Goal: Information Seeking & Learning: Find specific fact

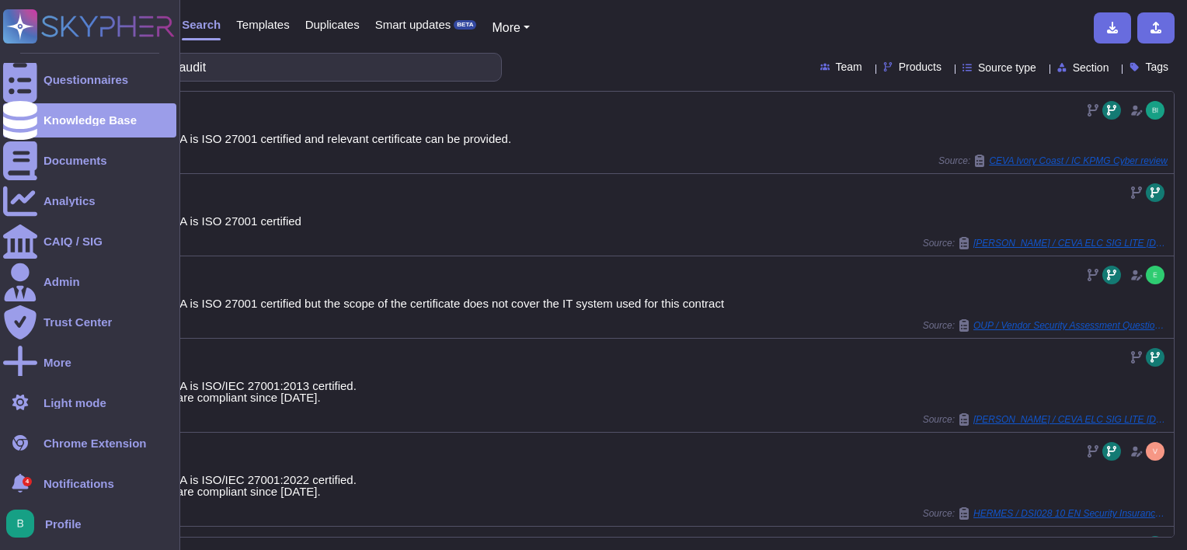
click at [33, 56] on div "Questionnaires Knowledge Base Documents Analytics CAIQ / SIG Admin Trust Center…" at bounding box center [593, 275] width 1187 height 550
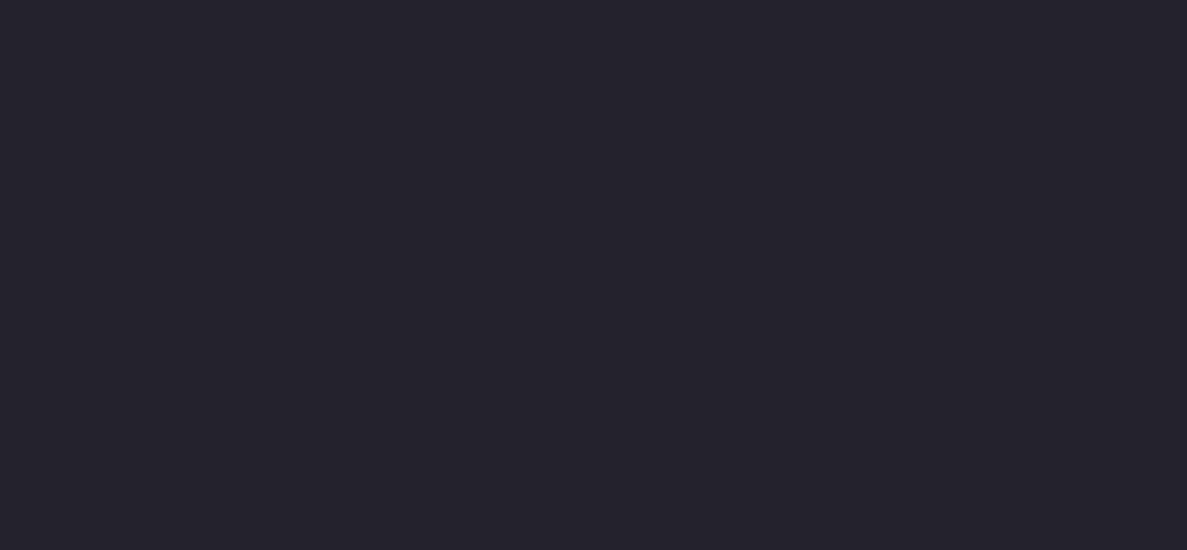
click at [230, 93] on html at bounding box center [593, 46] width 1187 height 93
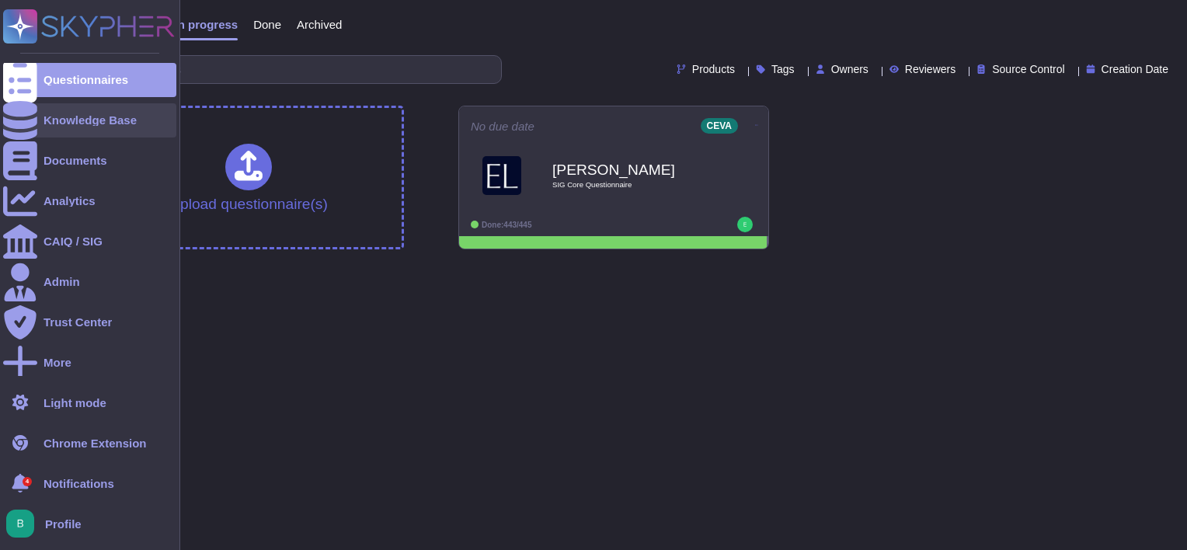
click at [114, 127] on div "Knowledge Base" at bounding box center [89, 120] width 173 height 34
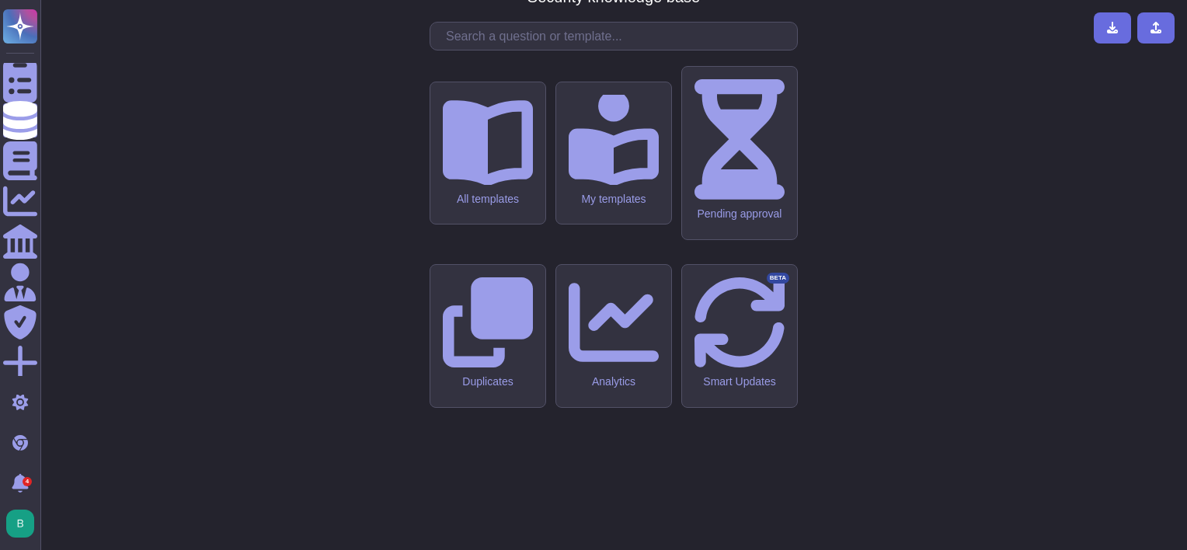
click at [495, 50] on input "text" at bounding box center [617, 36] width 359 height 27
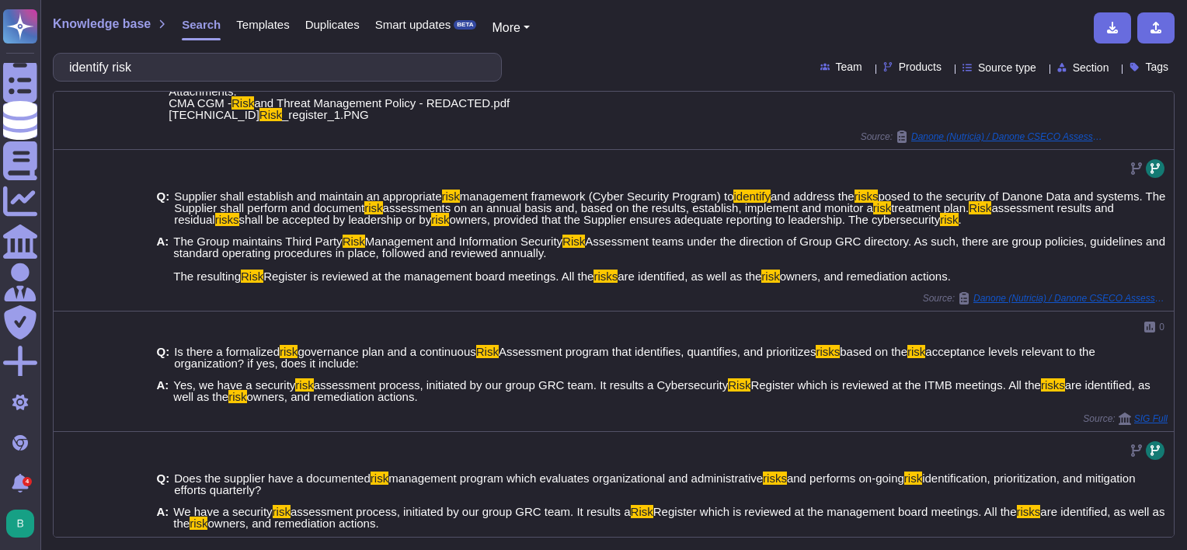
scroll to position [311, 0]
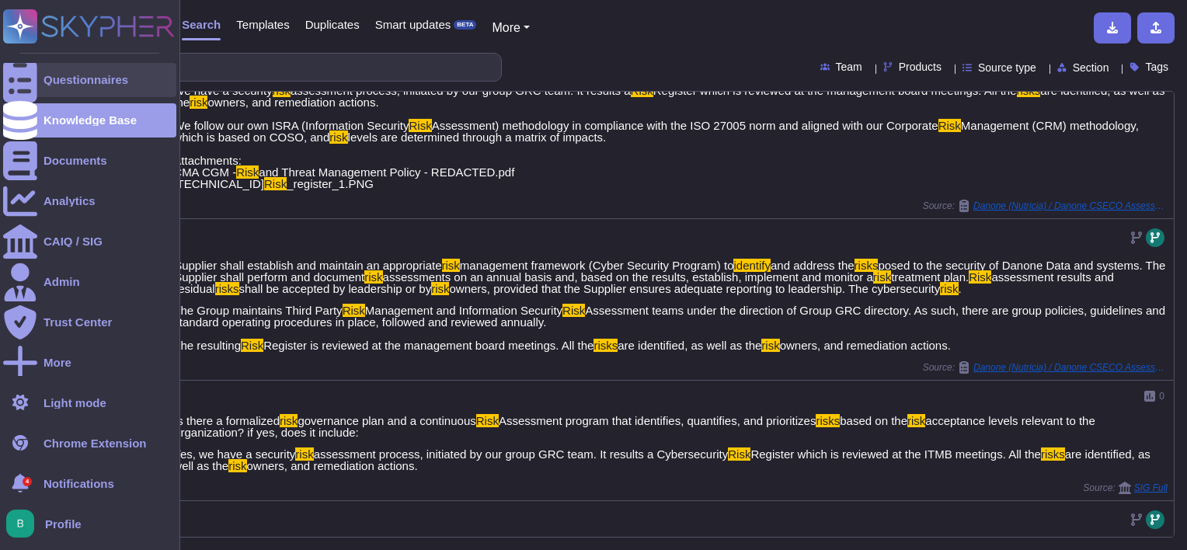
drag, startPoint x: 176, startPoint y: 75, endPoint x: 33, endPoint y: 71, distance: 143.0
click at [37, 69] on div "Questionnaires Knowledge Base Documents Analytics CAIQ / SIG Admin Trust Center…" at bounding box center [593, 275] width 1187 height 550
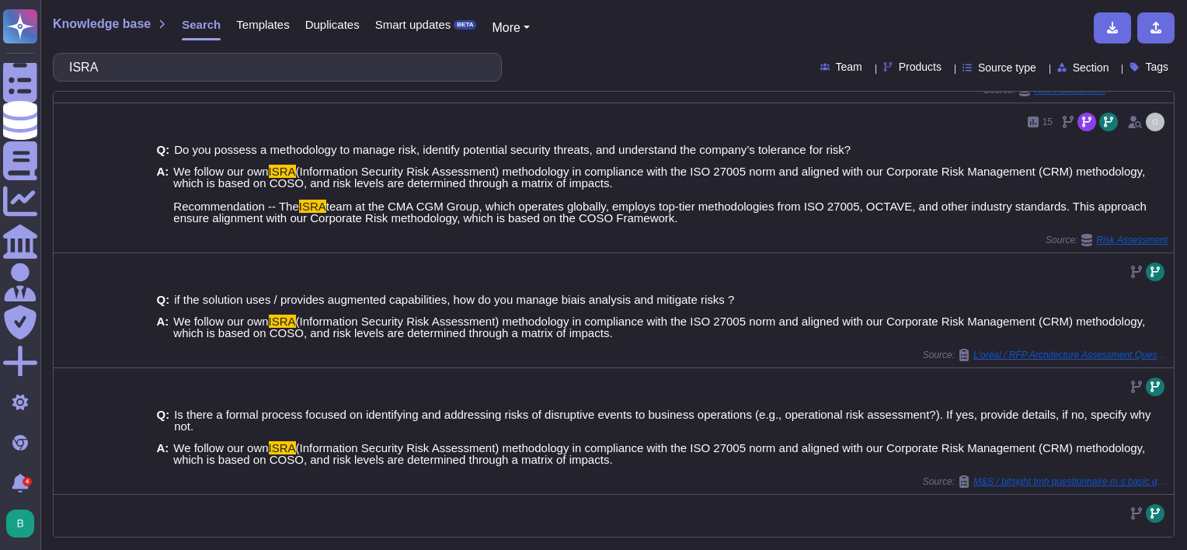
scroll to position [78, 0]
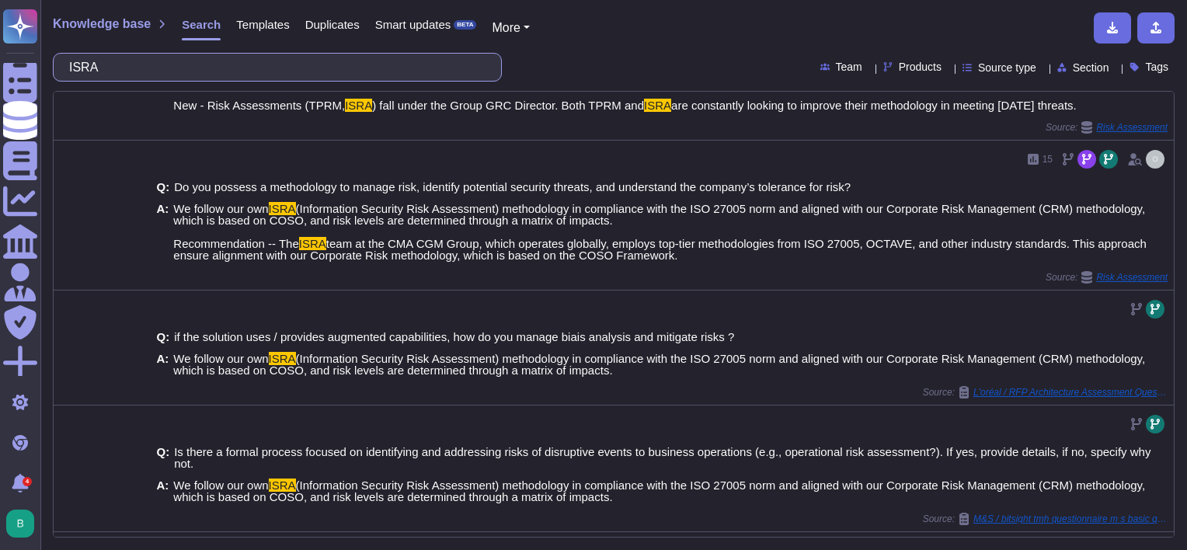
click at [229, 61] on input "ISRA" at bounding box center [273, 67] width 424 height 27
click at [228, 61] on input "ISRA" at bounding box center [273, 67] width 424 height 27
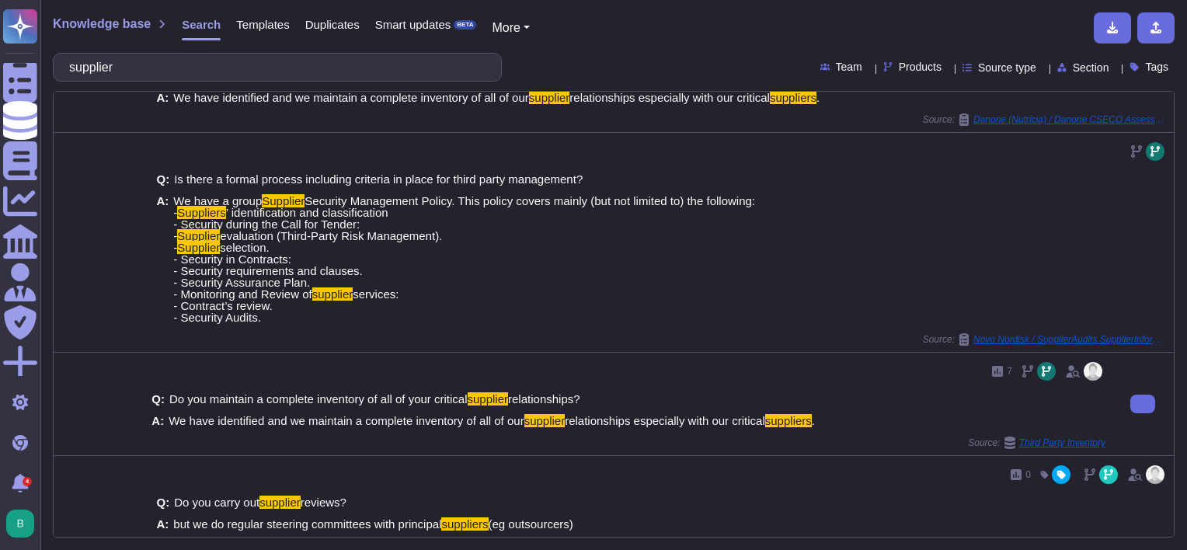
scroll to position [155, 0]
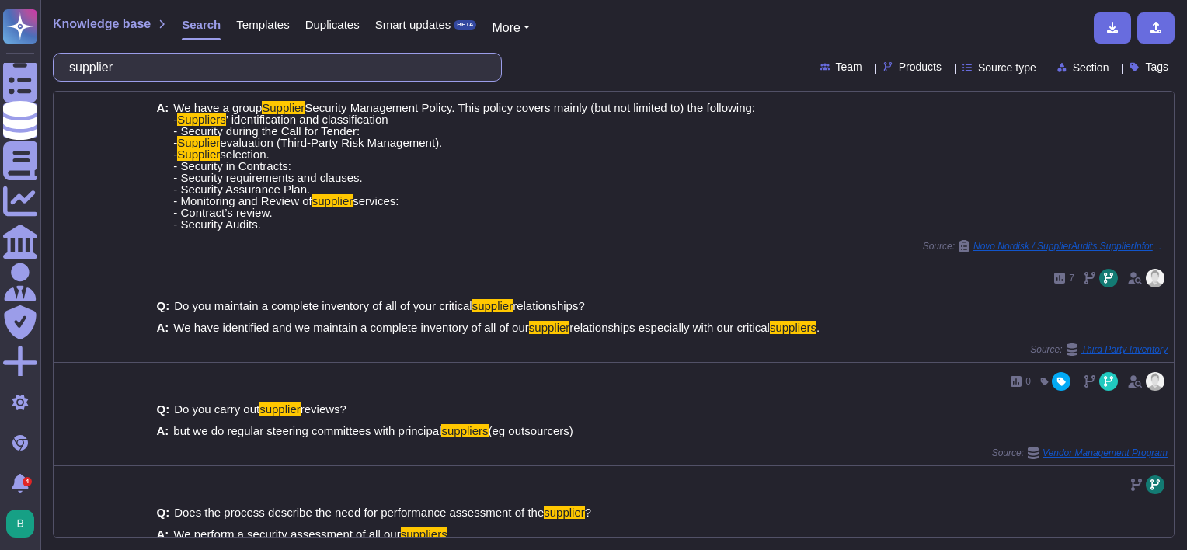
click at [259, 73] on input "supplier" at bounding box center [273, 67] width 424 height 27
paste input "How does management protect the entity’s IT systems from cybersecurity incident…"
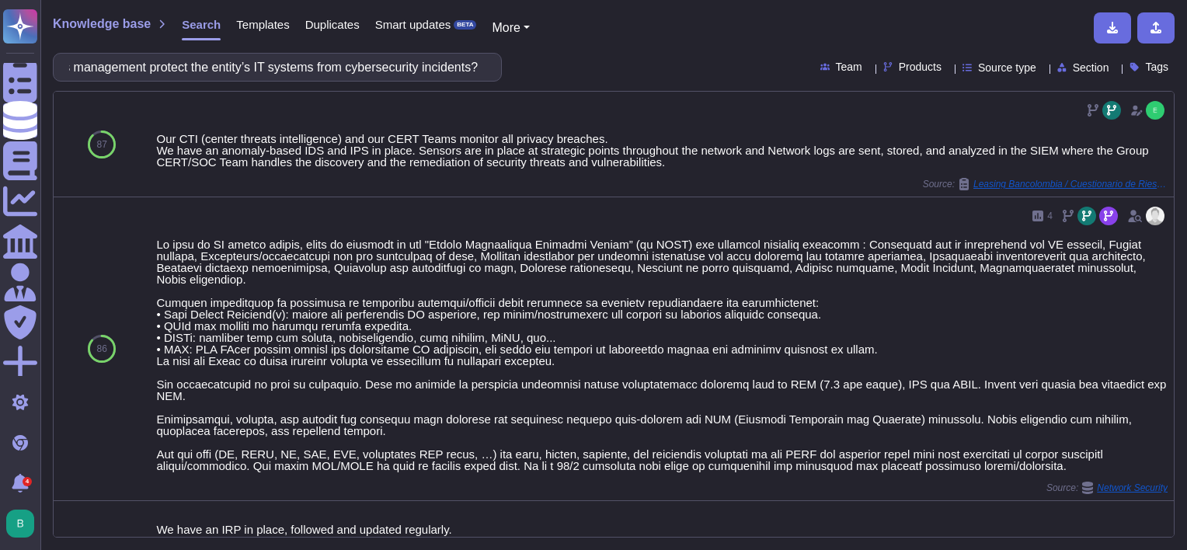
scroll to position [0, 0]
click at [193, 56] on input "How does management protect the entity’s IT systems from cybersecurity incident…" at bounding box center [273, 67] width 424 height 27
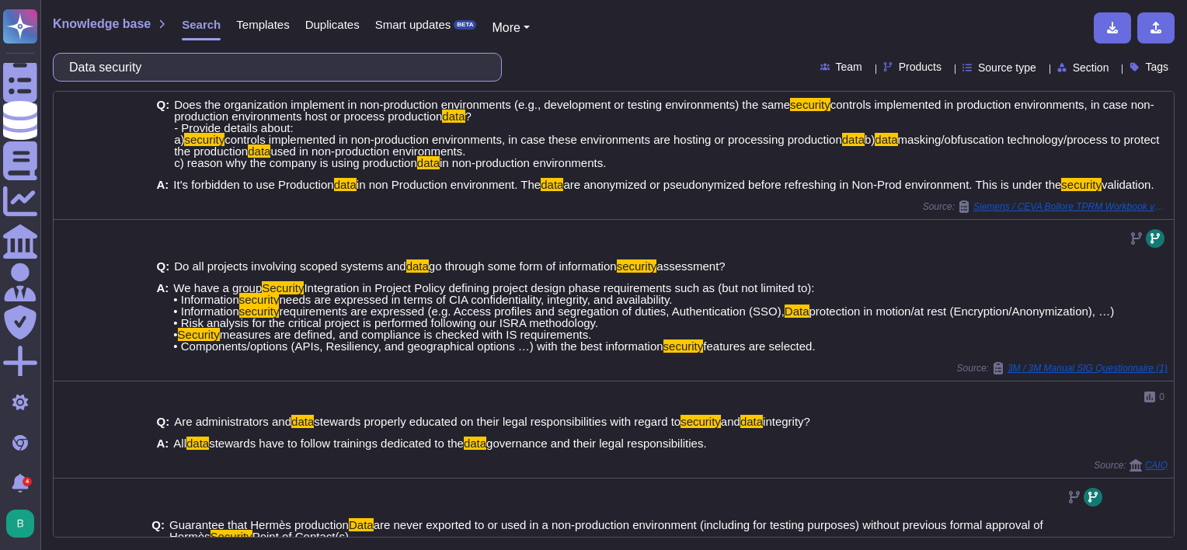
scroll to position [388, 0]
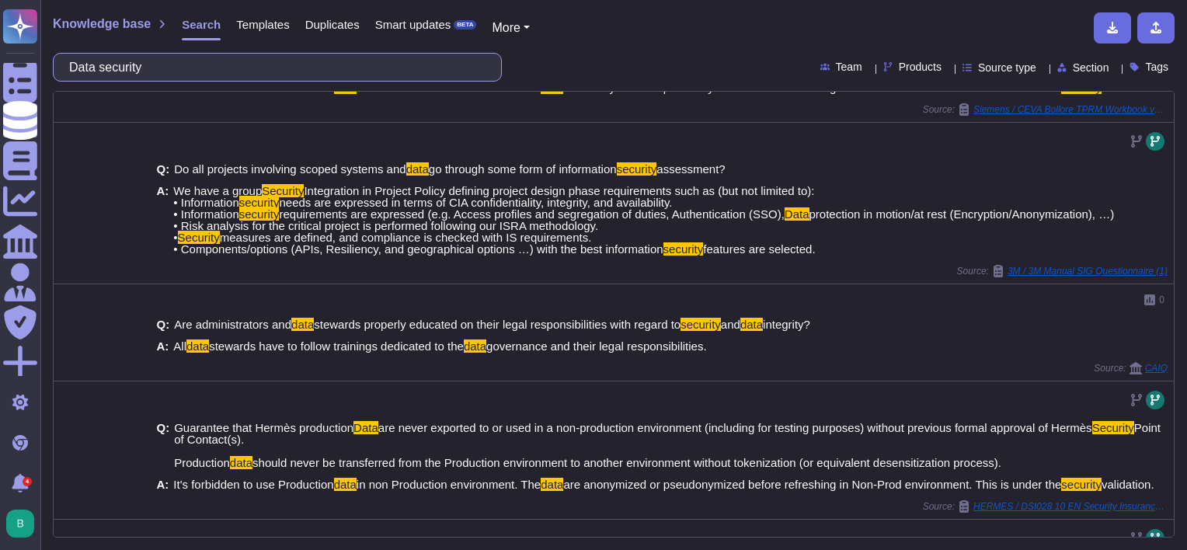
drag, startPoint x: 148, startPoint y: 70, endPoint x: 51, endPoint y: 65, distance: 97.2
click at [51, 65] on div "Knowledge base Search Templates Duplicates Smart updates BETA More Data securit…" at bounding box center [613, 275] width 1147 height 550
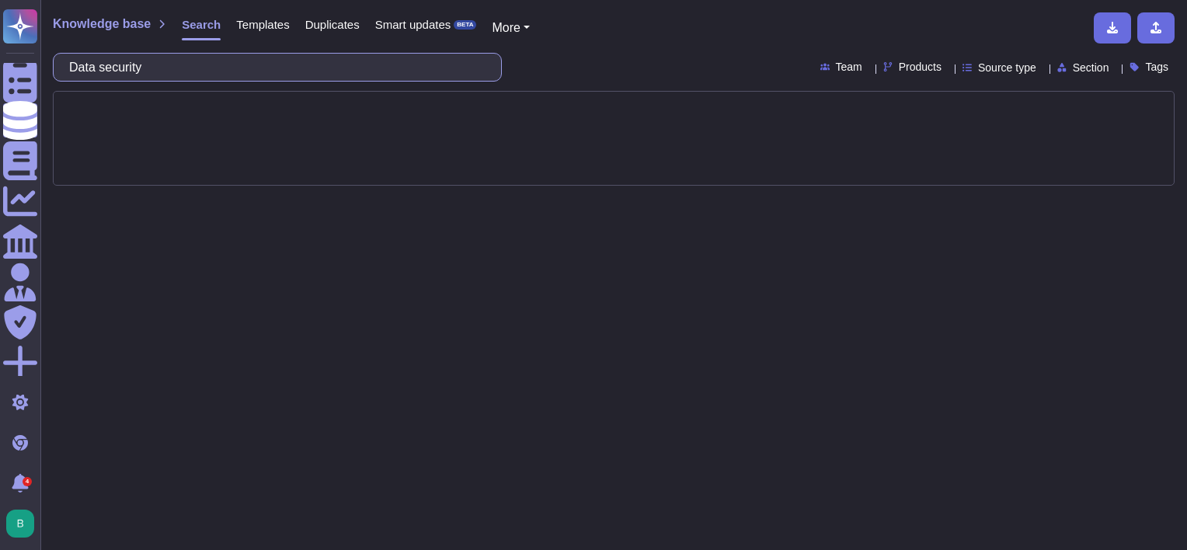
scroll to position [0, 0]
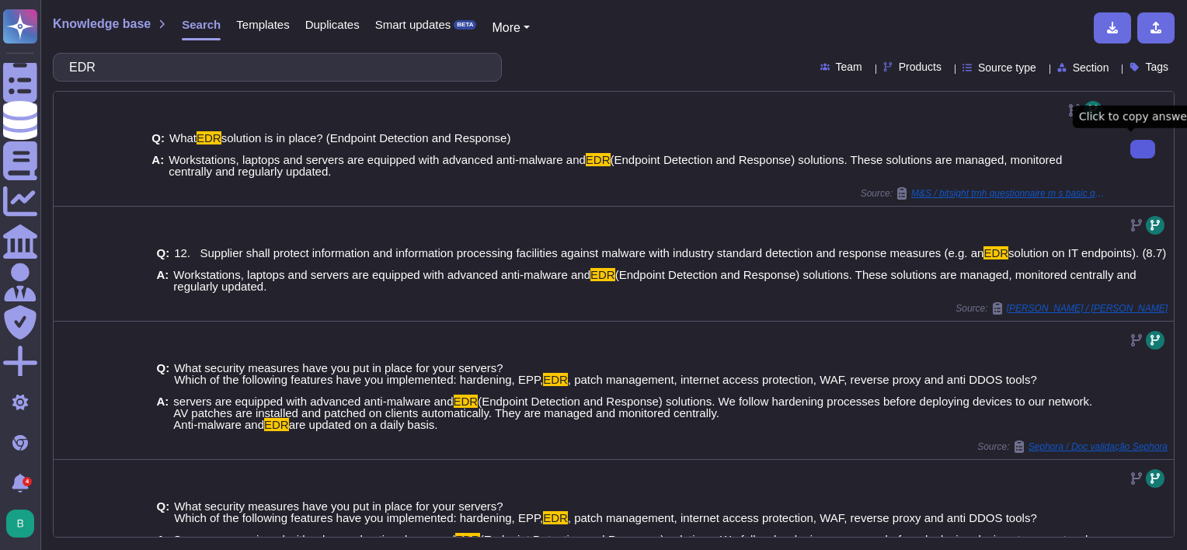
click at [1139, 154] on button at bounding box center [1142, 149] width 25 height 19
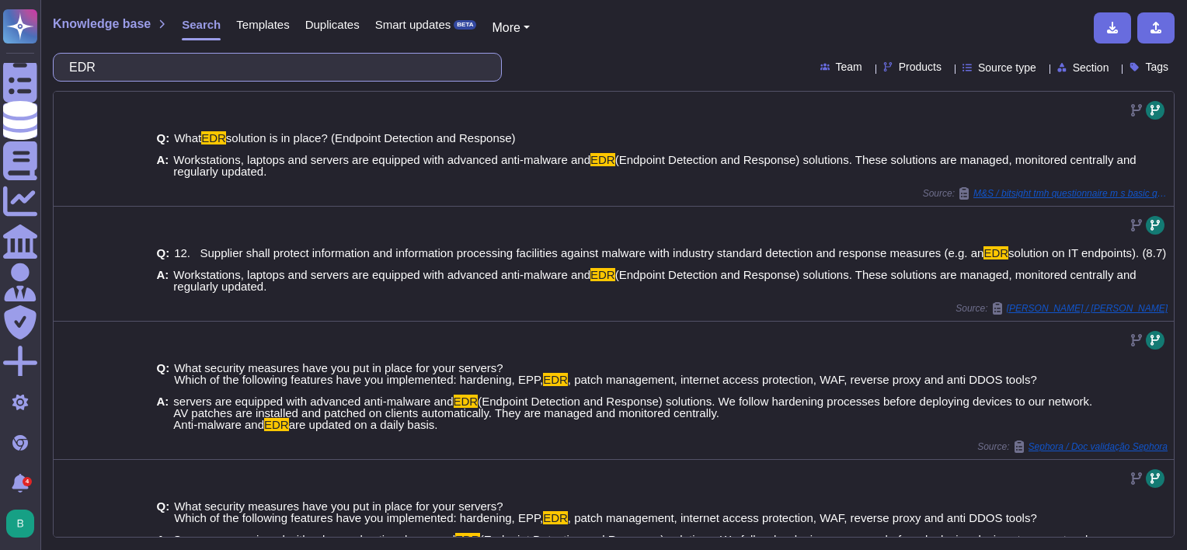
click at [218, 71] on input "EDR" at bounding box center [273, 67] width 424 height 27
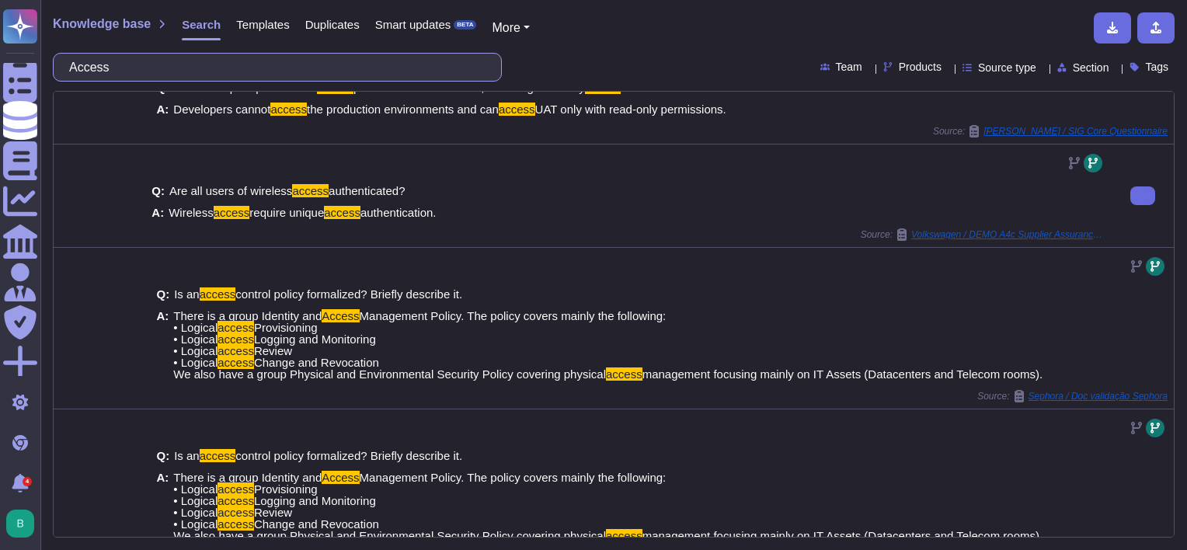
scroll to position [78, 0]
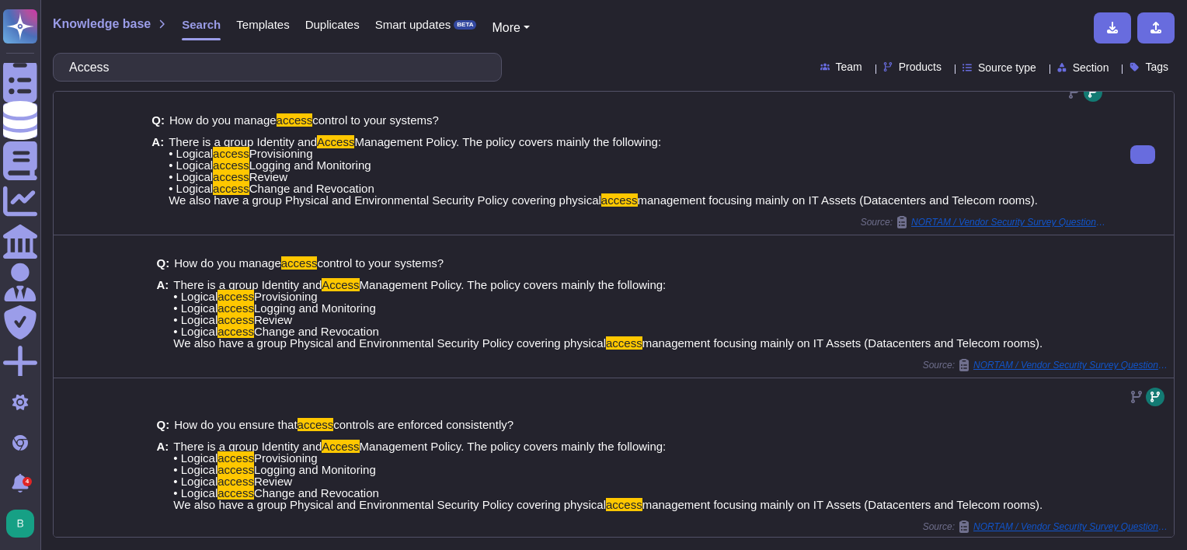
scroll to position [549, 0]
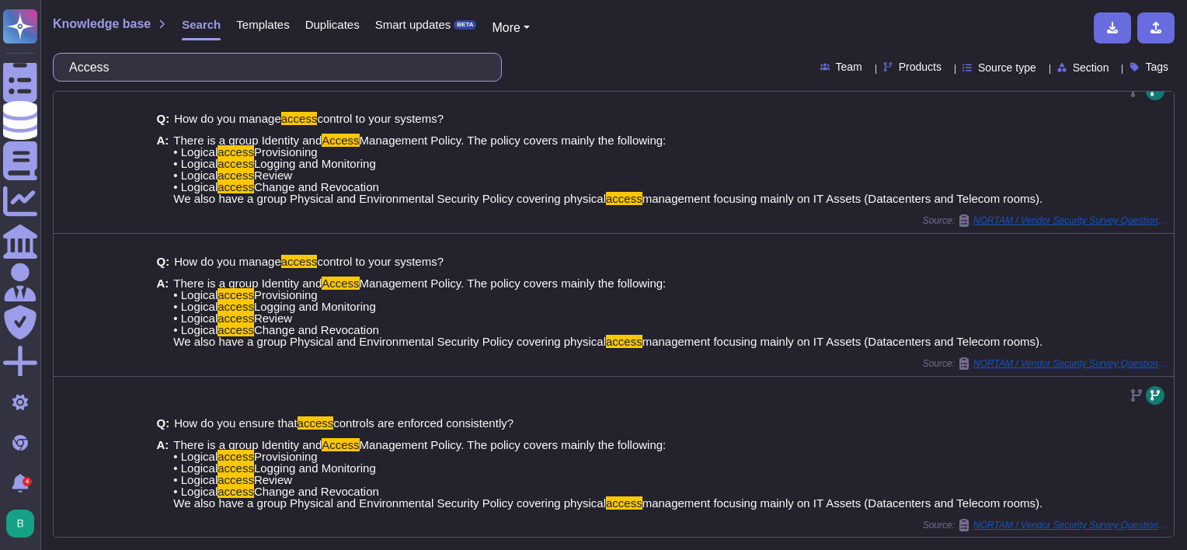
click at [255, 71] on input "Access" at bounding box center [273, 67] width 424 height 27
click at [257, 68] on input "Access" at bounding box center [273, 67] width 424 height 27
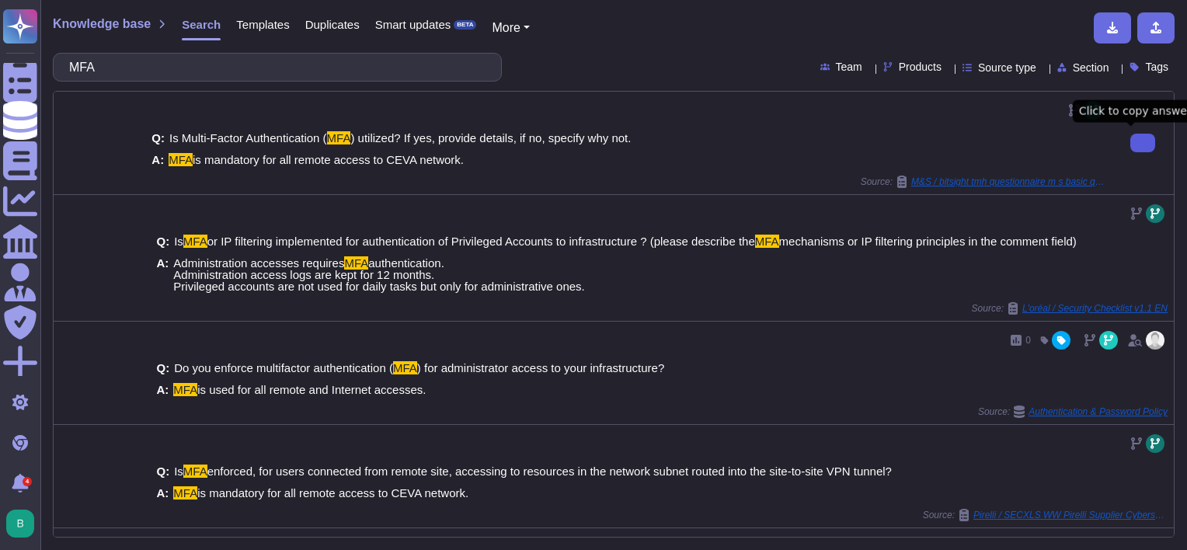
click at [1143, 143] on icon at bounding box center [1143, 143] width 0 height 0
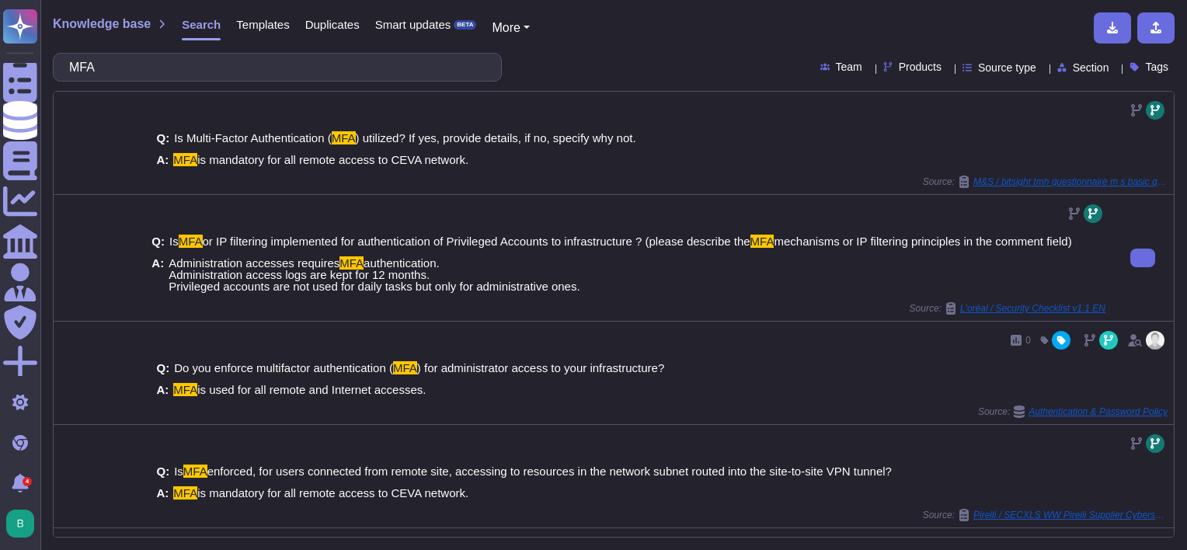
click at [546, 298] on div "Q: Is MFA or IP filtering implemented for authentication of Privileged Accounts…" at bounding box center [629, 264] width 954 height 76
drag, startPoint x: 594, startPoint y: 289, endPoint x: 165, endPoint y: 290, distance: 429.7
click at [165, 290] on div "A: Administration accesses requires MFA authentication. Administration access l…" at bounding box center [629, 274] width 954 height 35
copy span "Privileged accounts are not used for daily tasks but only for administrative on…"
click at [451, 264] on span "Administration accesses requires MFA authentication. Administration access logs…" at bounding box center [374, 274] width 411 height 35
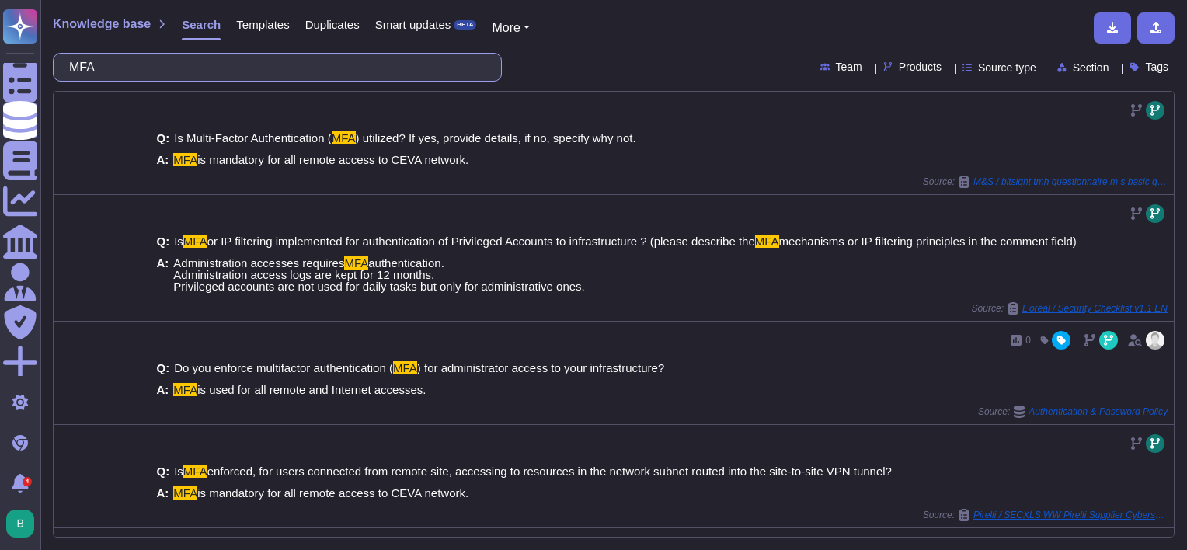
click at [172, 70] on input "MFA" at bounding box center [273, 67] width 424 height 27
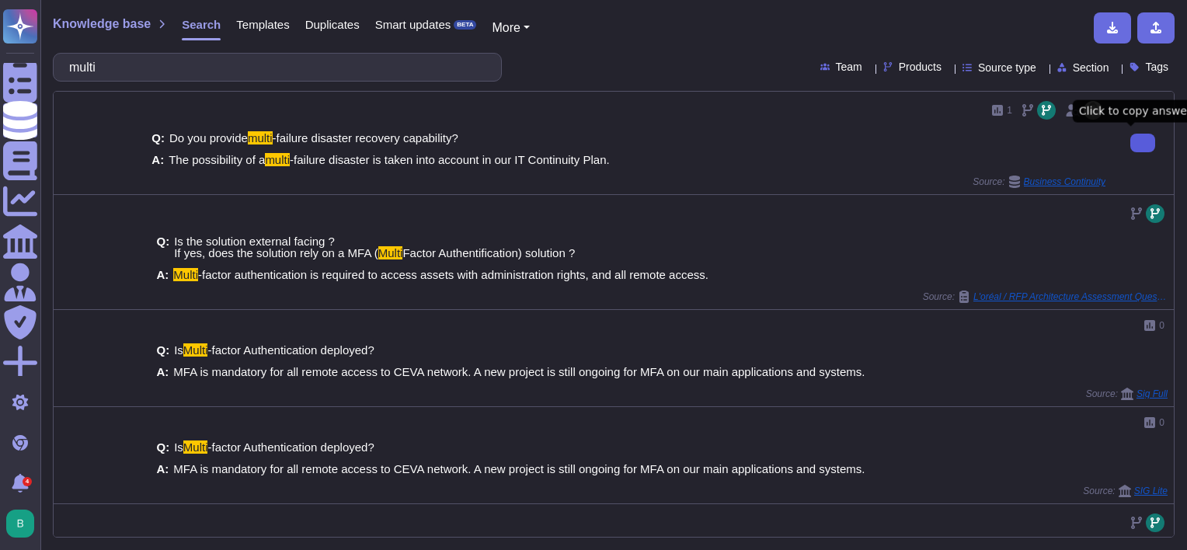
click at [1143, 143] on icon at bounding box center [1143, 143] width 0 height 0
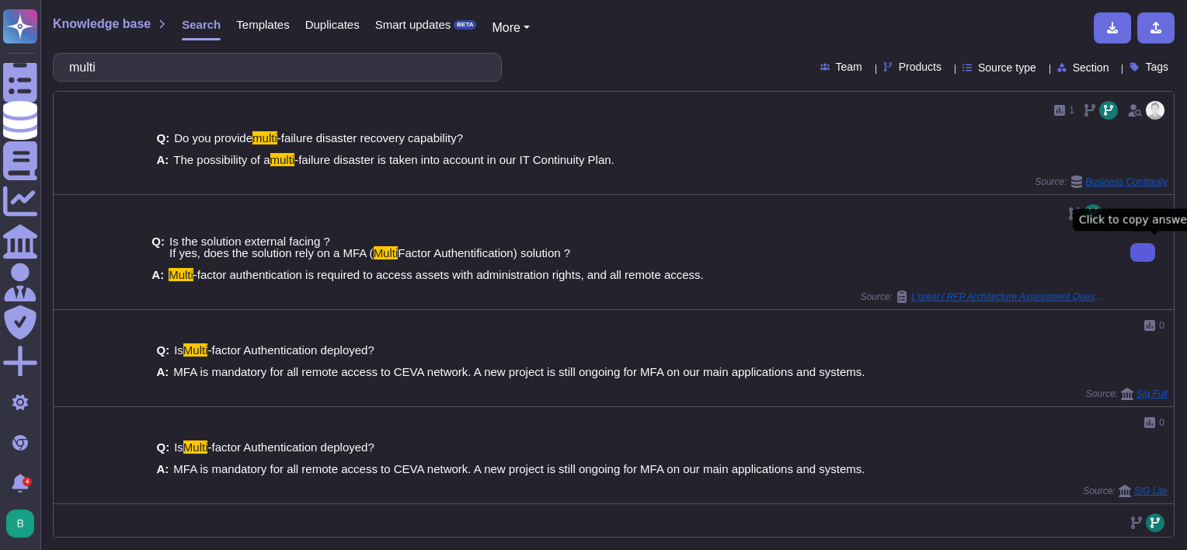
drag, startPoint x: 1134, startPoint y: 249, endPoint x: 1146, endPoint y: 253, distance: 12.3
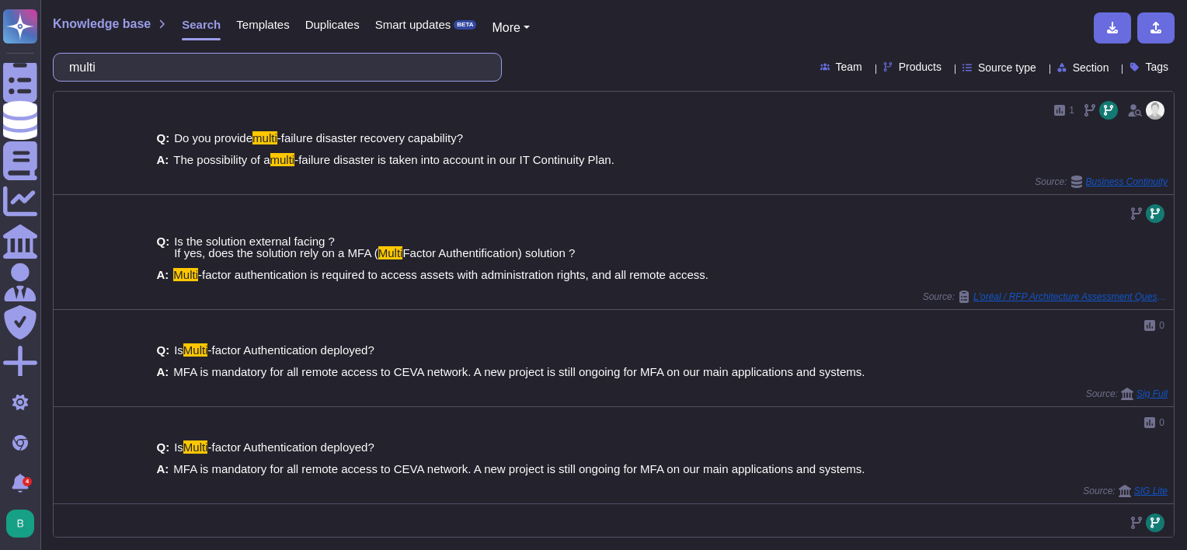
click at [329, 73] on input "multi" at bounding box center [273, 67] width 424 height 27
drag, startPoint x: 329, startPoint y: 71, endPoint x: 332, endPoint y: 82, distance: 10.4
click at [331, 75] on input "multi" at bounding box center [273, 67] width 424 height 27
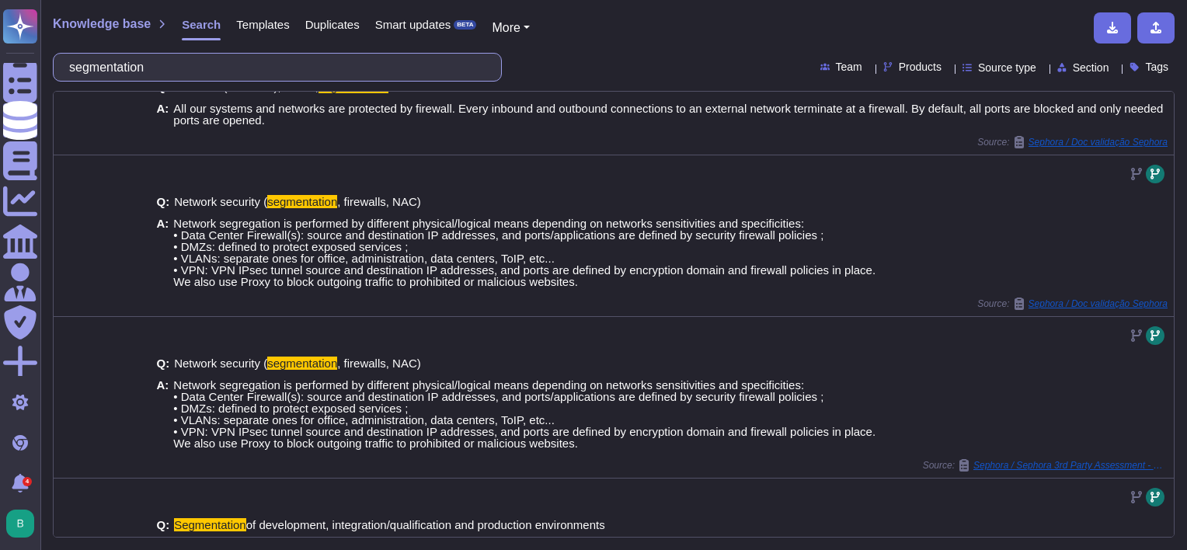
scroll to position [155, 0]
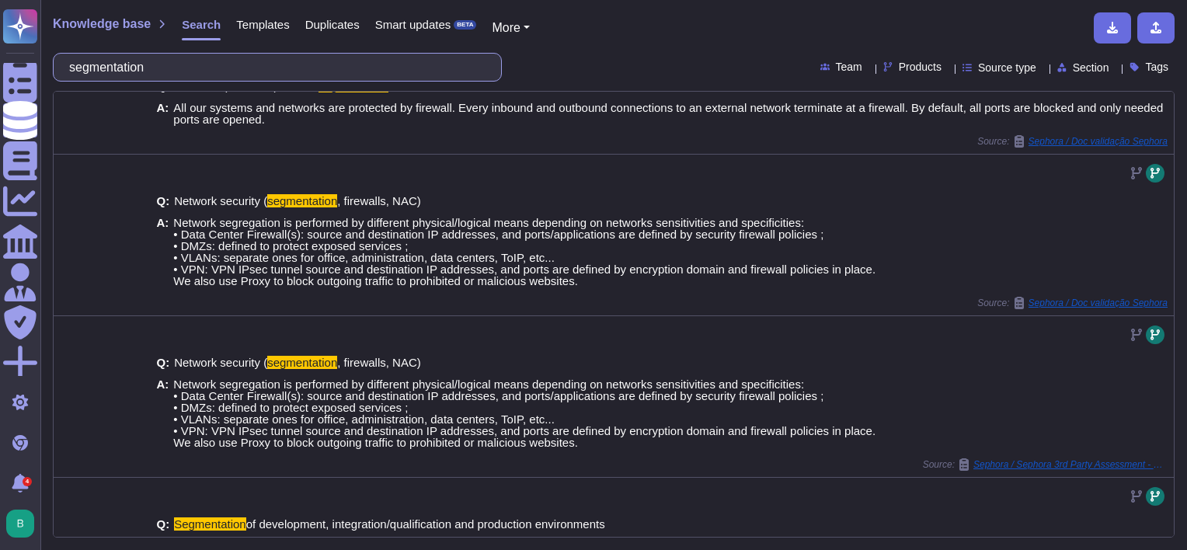
click at [246, 71] on input "segmentation" at bounding box center [273, 67] width 424 height 27
click at [247, 70] on input "segmentation" at bounding box center [273, 67] width 424 height 27
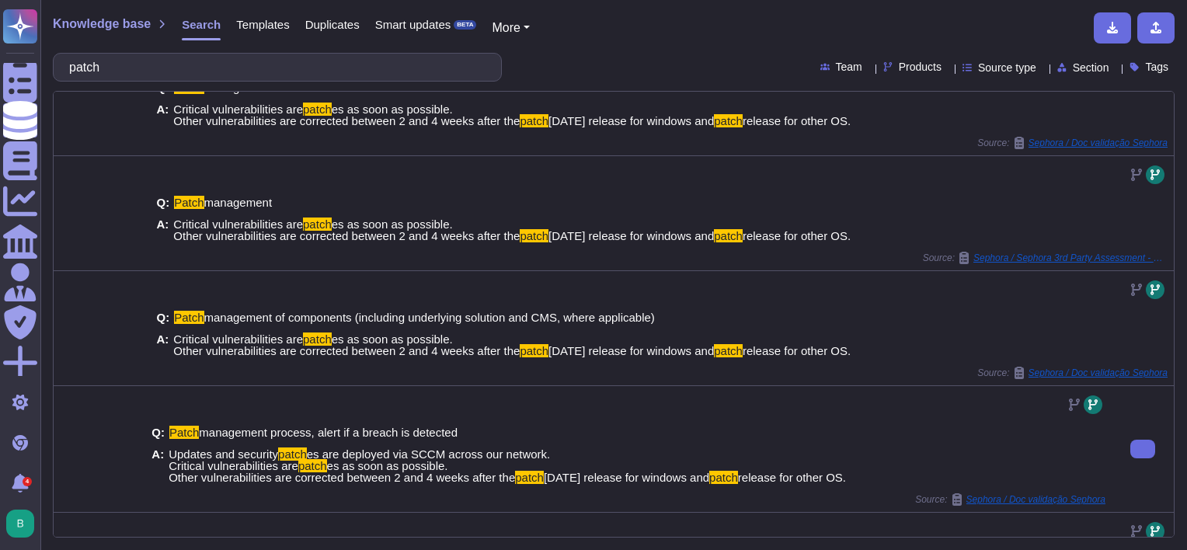
scroll to position [78, 0]
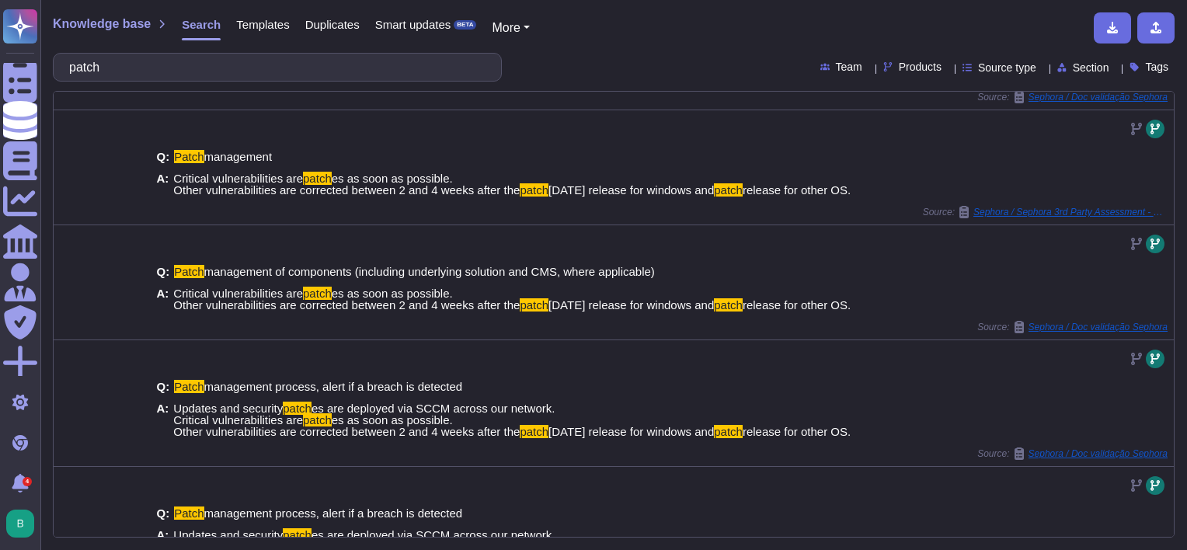
scroll to position [0, 0]
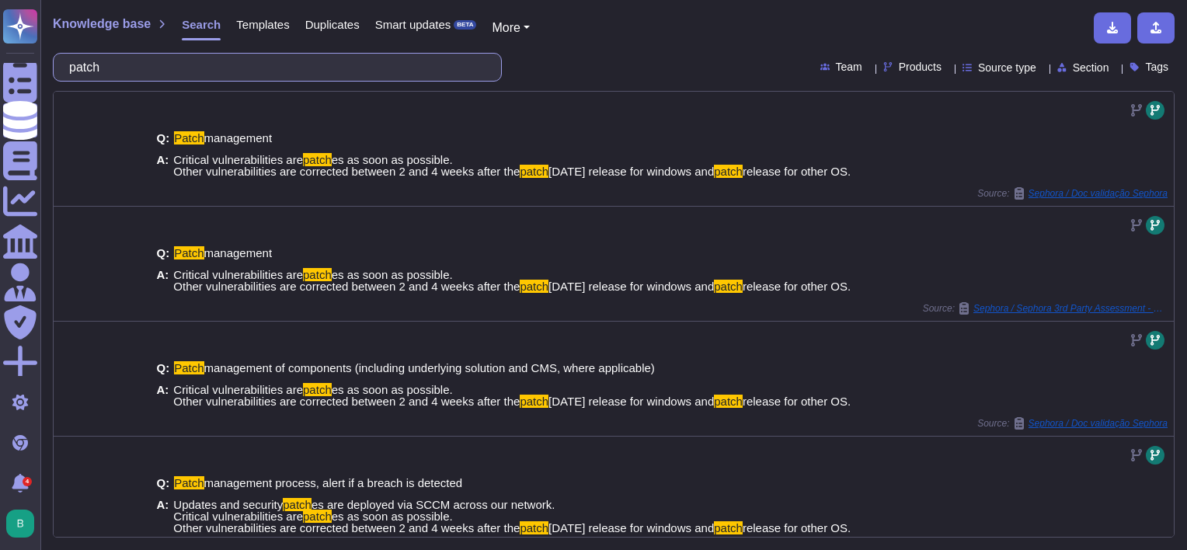
click at [290, 71] on input "patch" at bounding box center [273, 67] width 424 height 27
click at [289, 71] on input "patch" at bounding box center [273, 67] width 424 height 27
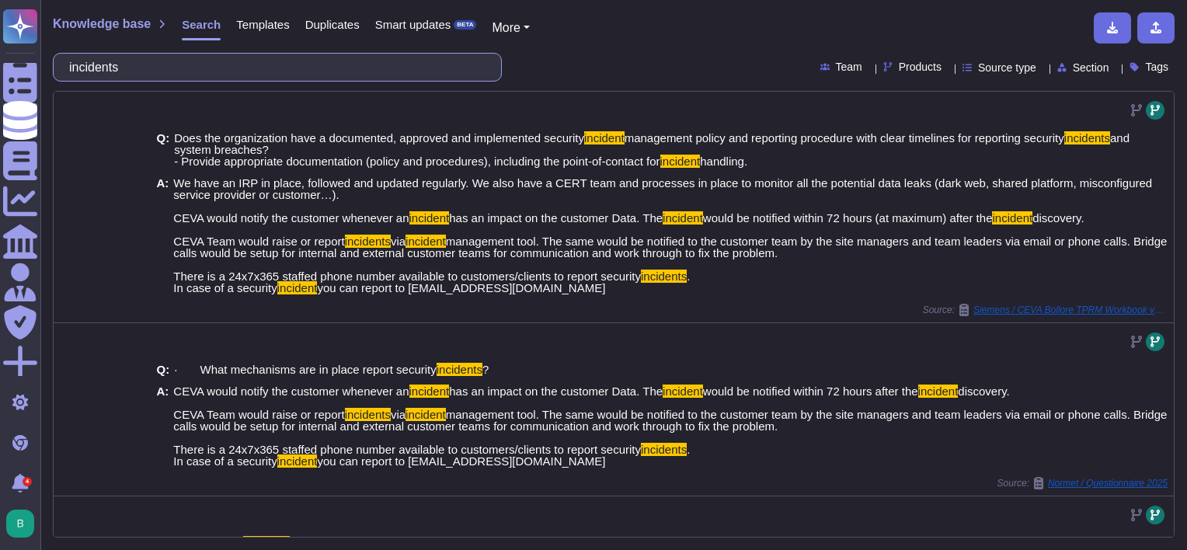
click at [103, 65] on input "incidents" at bounding box center [273, 67] width 424 height 27
click at [101, 67] on input "incidents" at bounding box center [273, 67] width 424 height 27
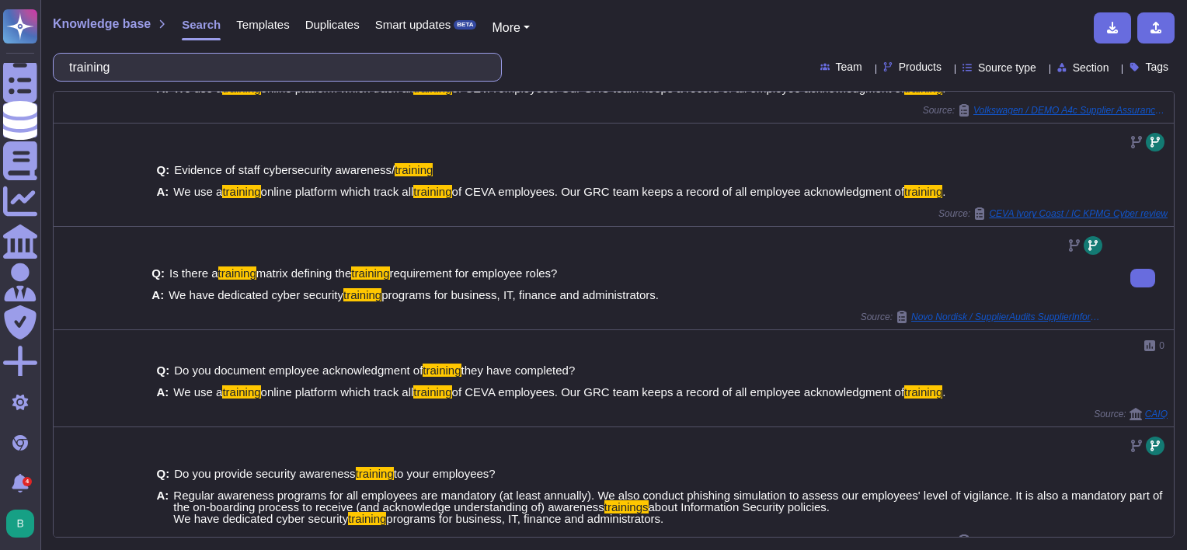
scroll to position [333, 0]
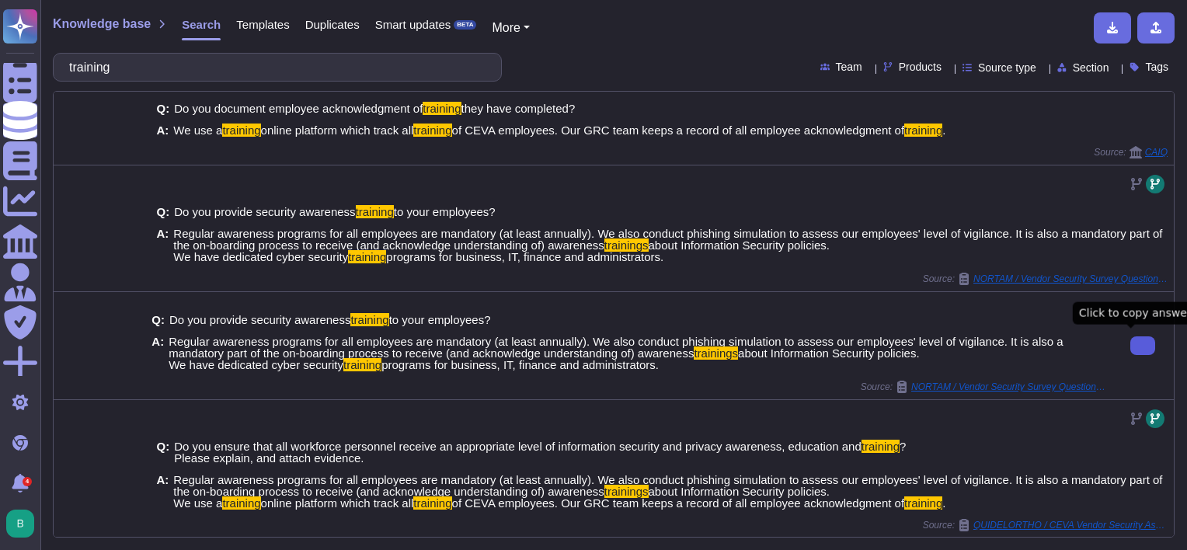
type input "training"
click at [1130, 342] on button at bounding box center [1142, 345] width 25 height 19
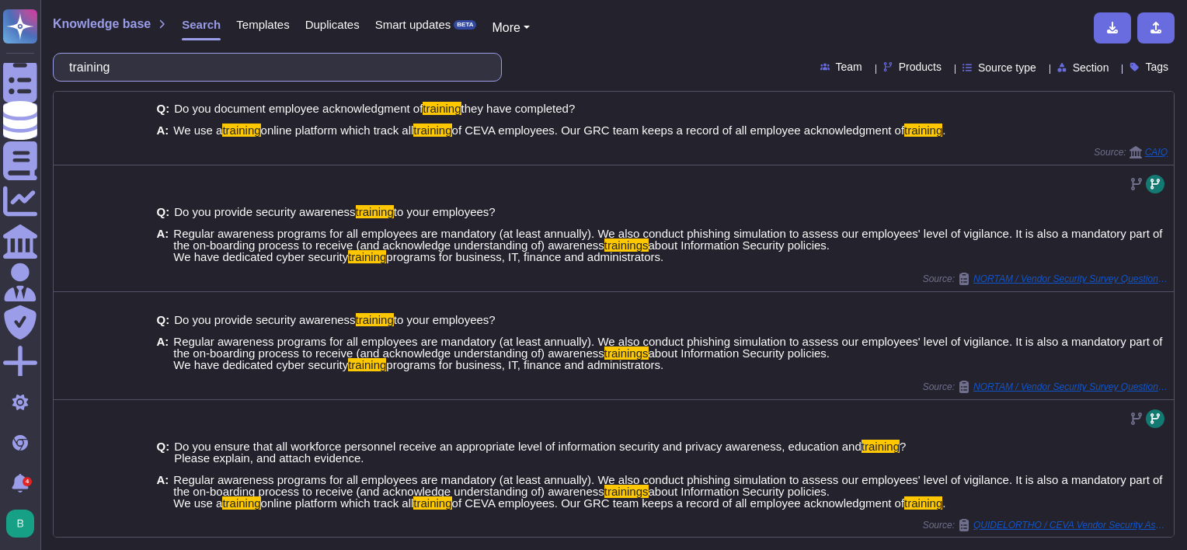
click at [141, 68] on input "training" at bounding box center [273, 67] width 424 height 27
click at [142, 68] on input "training" at bounding box center [273, 67] width 424 height 27
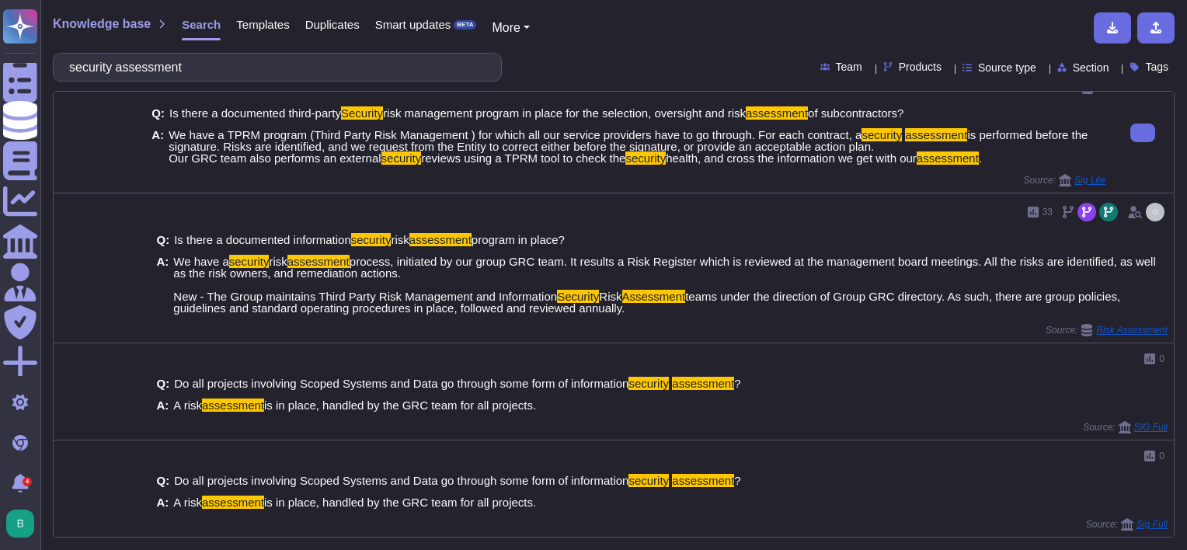
scroll to position [413, 0]
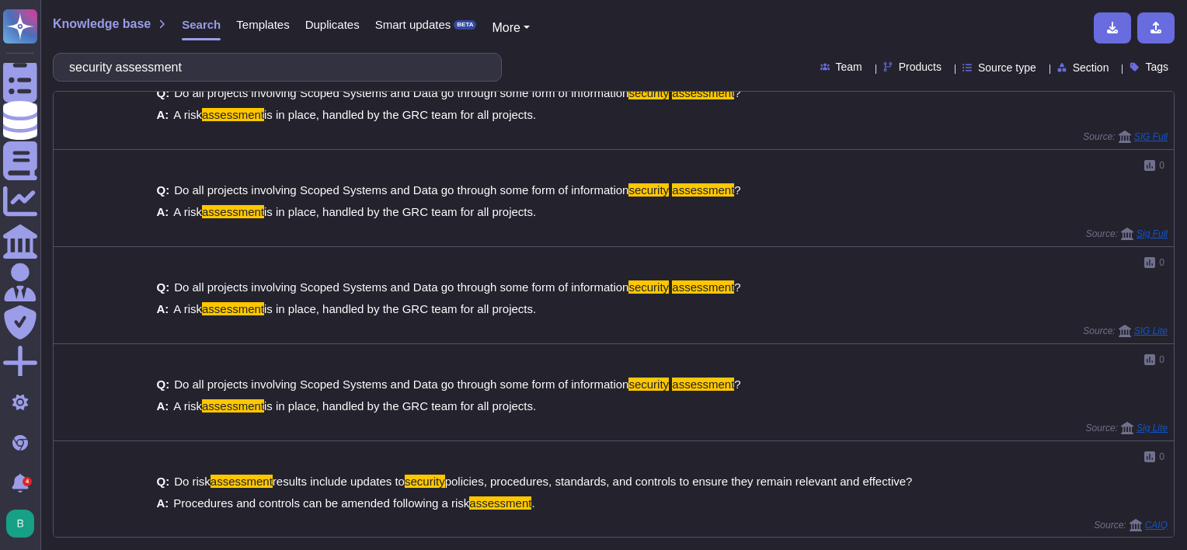
drag, startPoint x: 148, startPoint y: 66, endPoint x: 76, endPoint y: 71, distance: 72.5
click at [76, 71] on input "security assessment" at bounding box center [273, 67] width 424 height 27
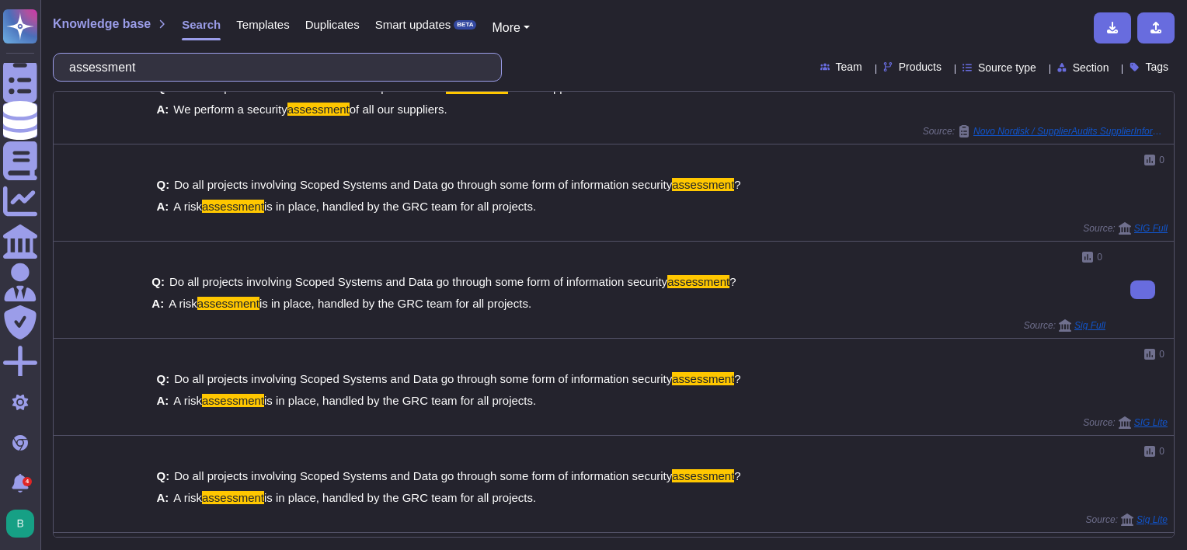
scroll to position [0, 0]
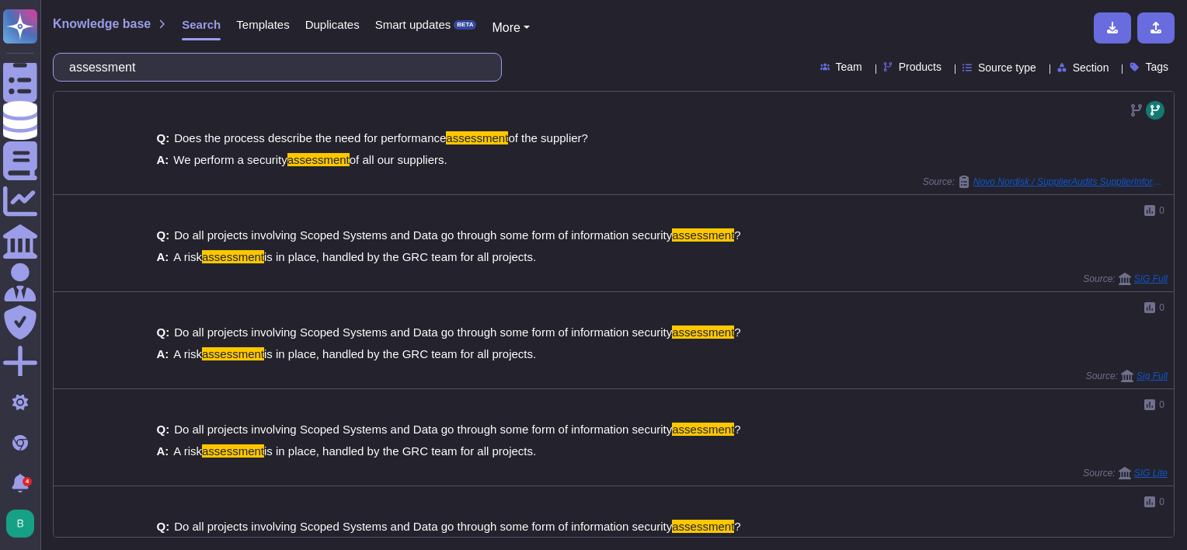
drag, startPoint x: 174, startPoint y: 63, endPoint x: 68, endPoint y: 62, distance: 106.4
click at [68, 62] on div "assessment" at bounding box center [277, 67] width 449 height 29
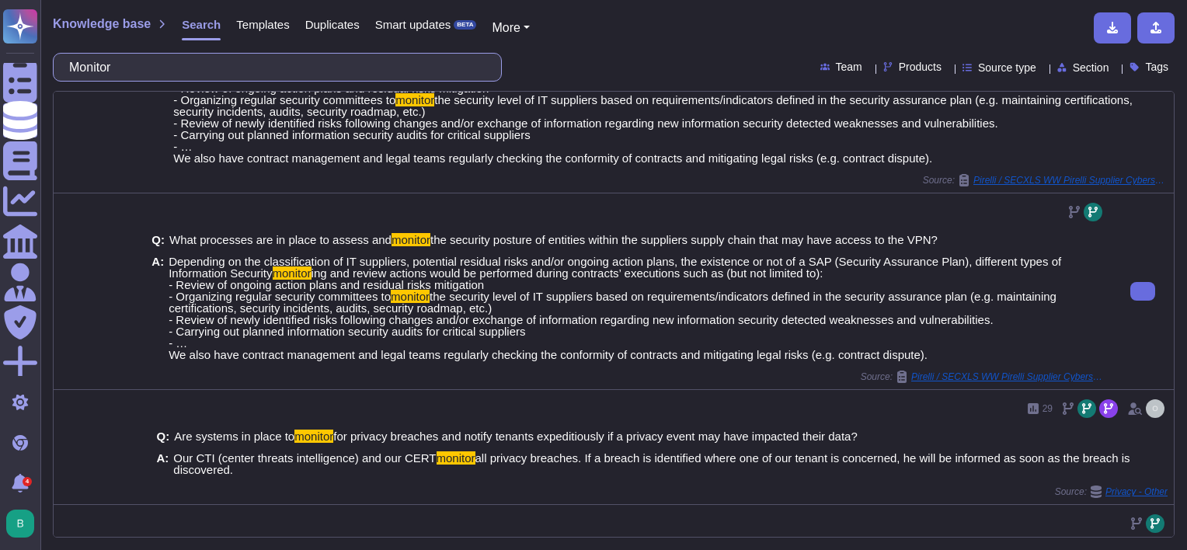
scroll to position [745, 0]
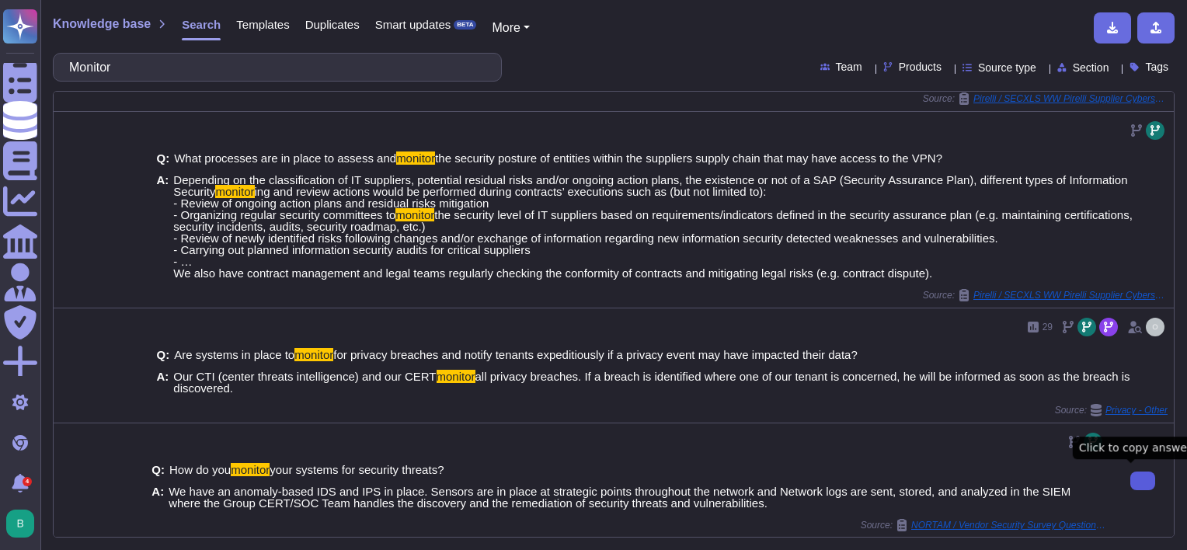
click at [1143, 481] on icon at bounding box center [1143, 481] width 0 height 0
click at [491, 501] on span "We have an anomaly-based IDS and IPS in place. Sensors are in place at strategi…" at bounding box center [620, 497] width 902 height 25
click at [1131, 487] on button at bounding box center [1142, 481] width 25 height 19
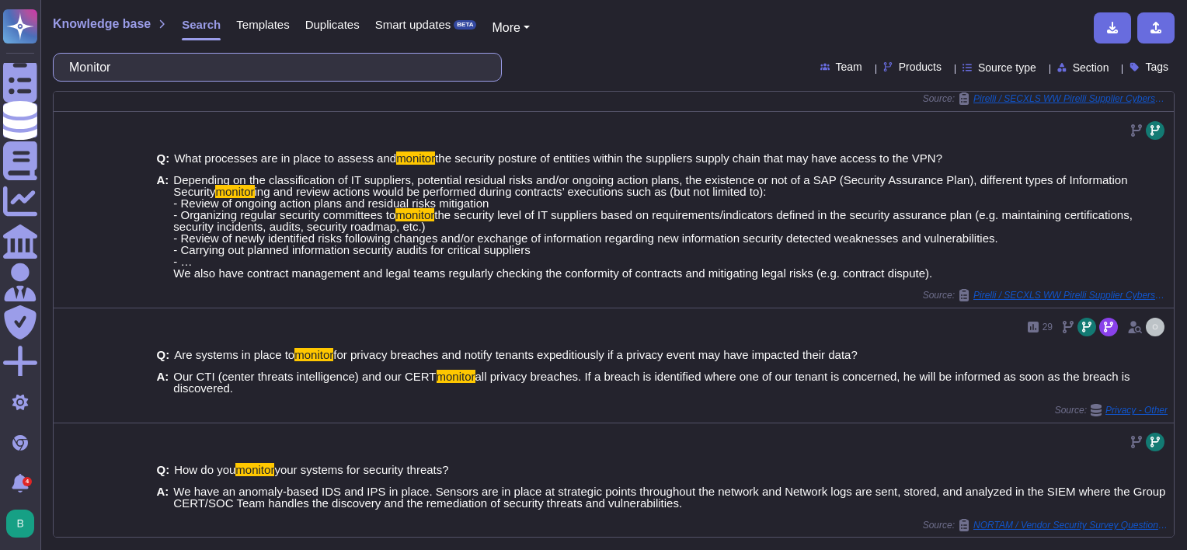
click at [103, 71] on input "Monitor" at bounding box center [273, 67] width 424 height 27
click at [103, 70] on input "Monitor" at bounding box center [273, 67] width 424 height 27
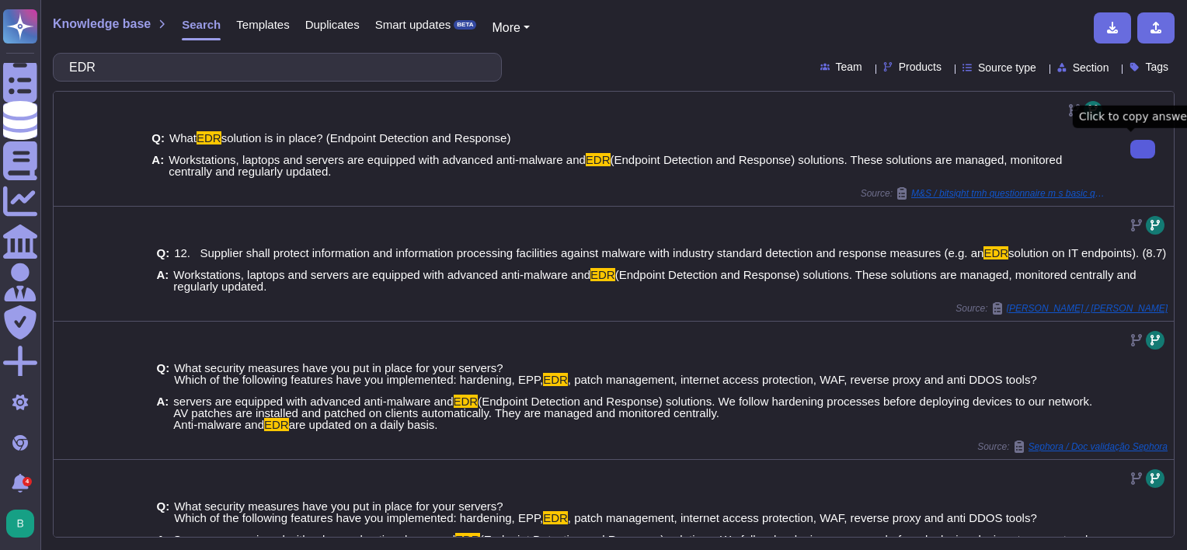
click at [1143, 149] on icon at bounding box center [1143, 149] width 0 height 0
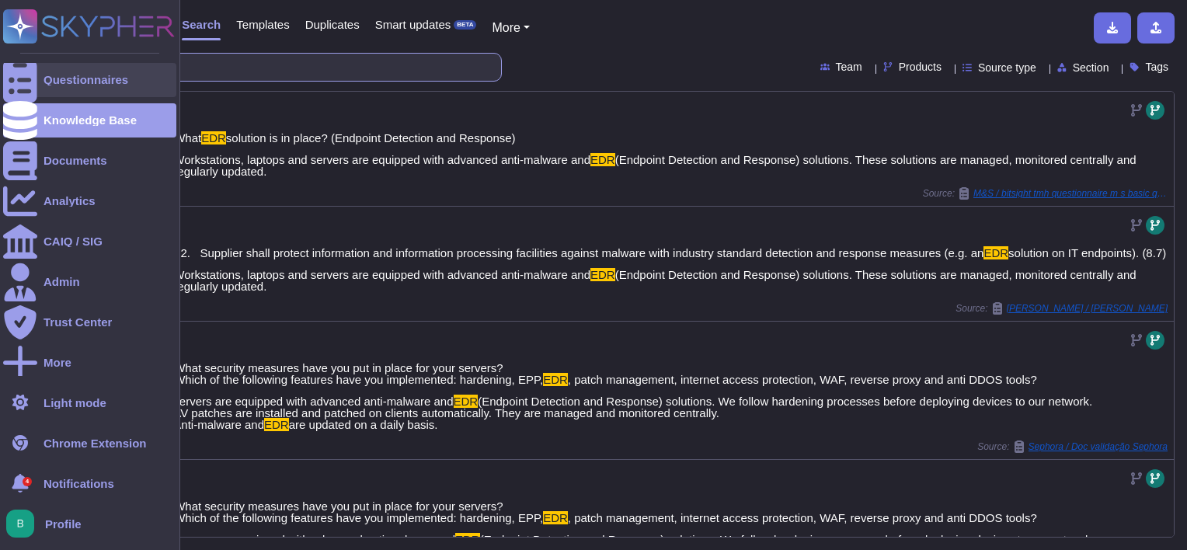
drag, startPoint x: 127, startPoint y: 71, endPoint x: 37, endPoint y: 78, distance: 90.4
click at [31, 76] on div "Questionnaires Knowledge Base Documents Analytics CAIQ / SIG Admin Trust Center…" at bounding box center [593, 275] width 1187 height 550
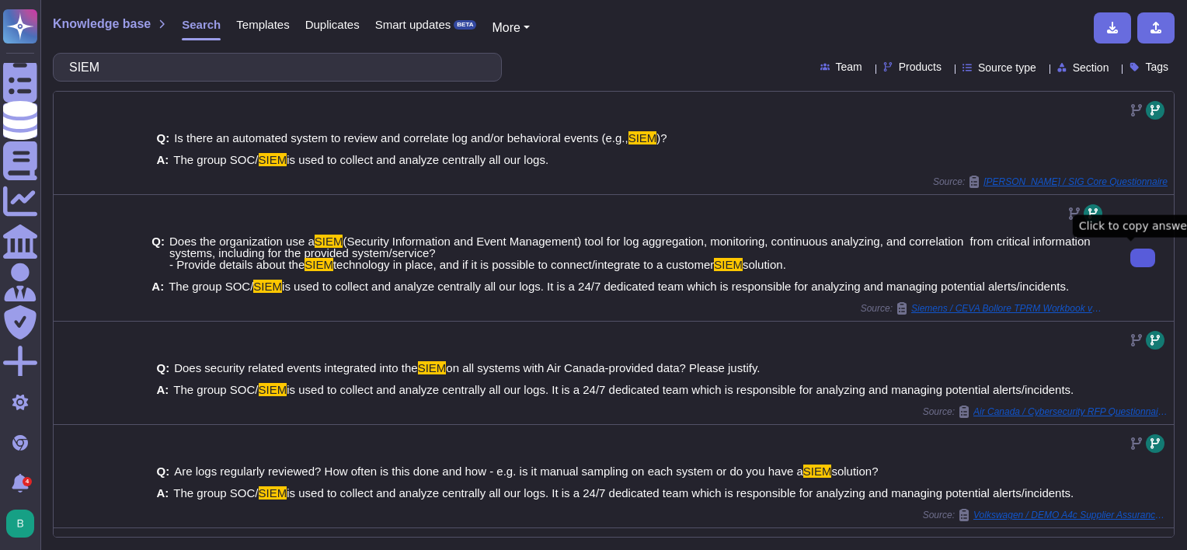
click at [1131, 267] on button at bounding box center [1142, 258] width 25 height 19
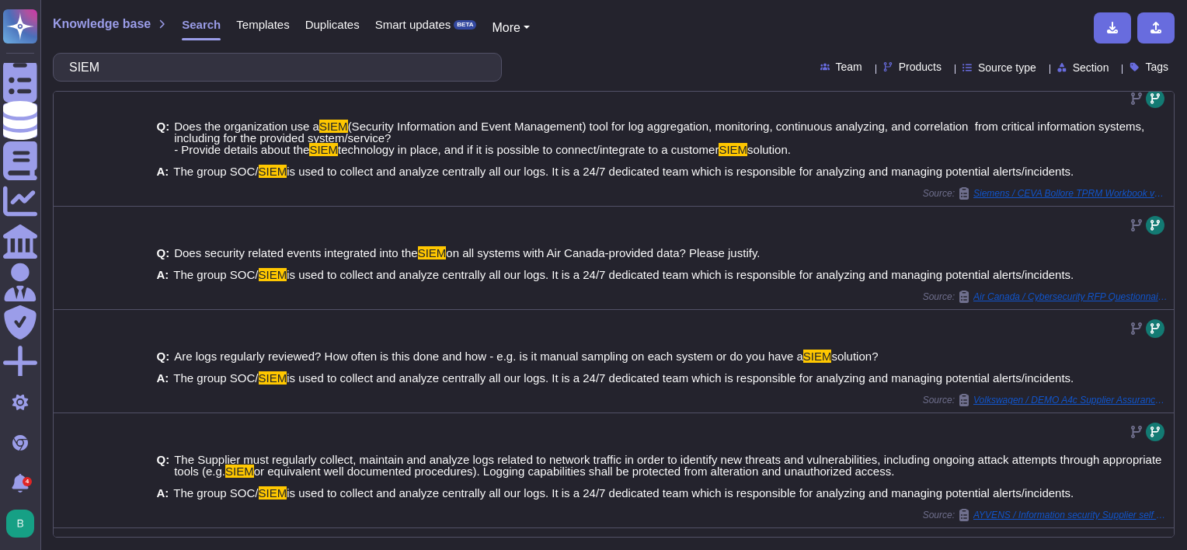
scroll to position [381, 0]
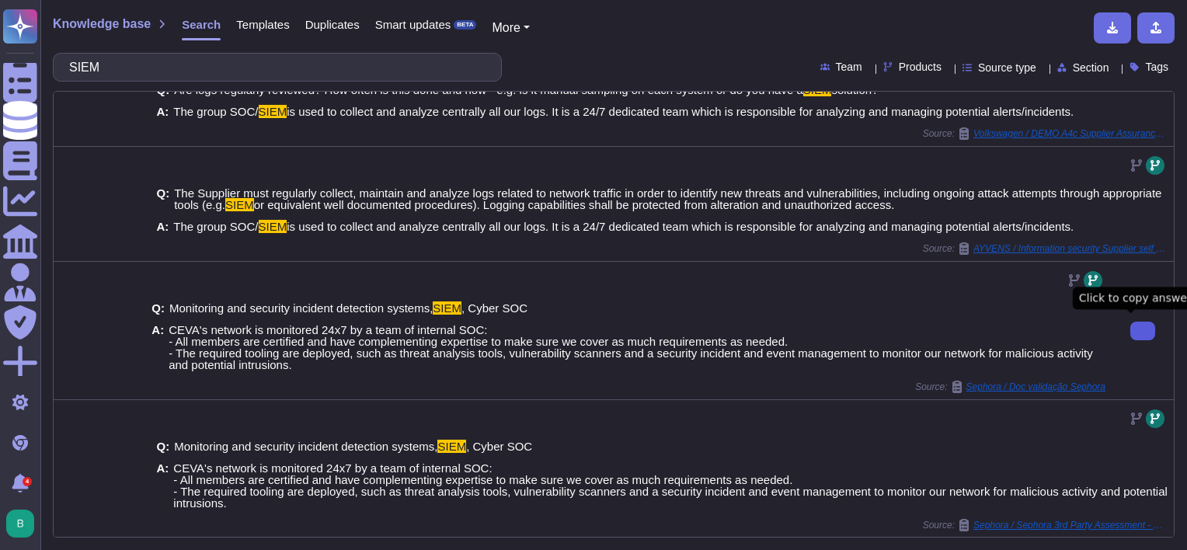
click at [1130, 326] on button at bounding box center [1142, 331] width 25 height 19
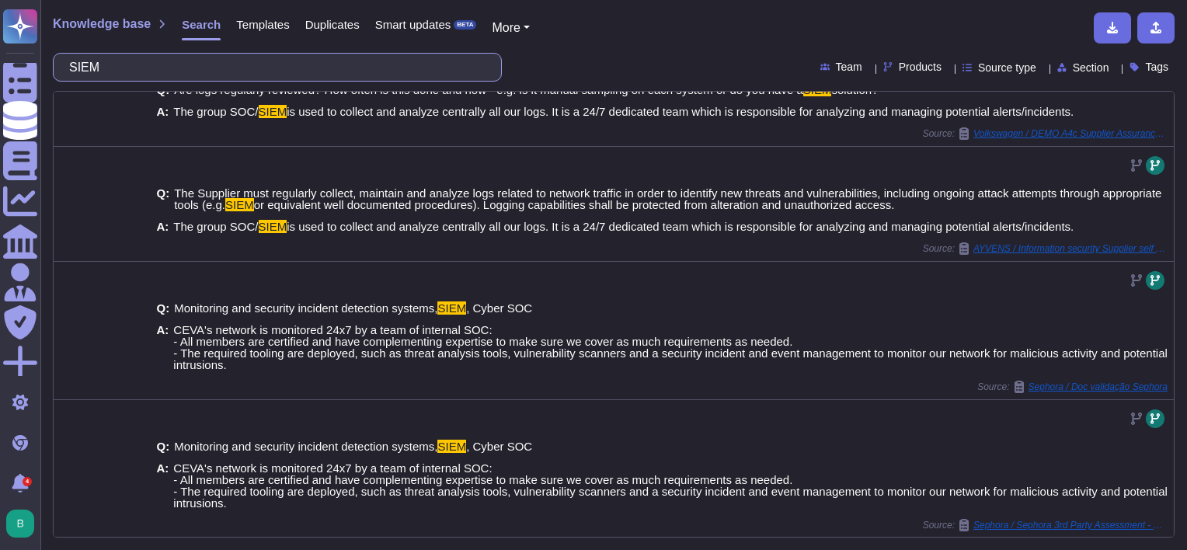
click at [228, 62] on input "SIEM" at bounding box center [273, 67] width 424 height 27
click at [229, 62] on input "SIEM" at bounding box center [273, 67] width 424 height 27
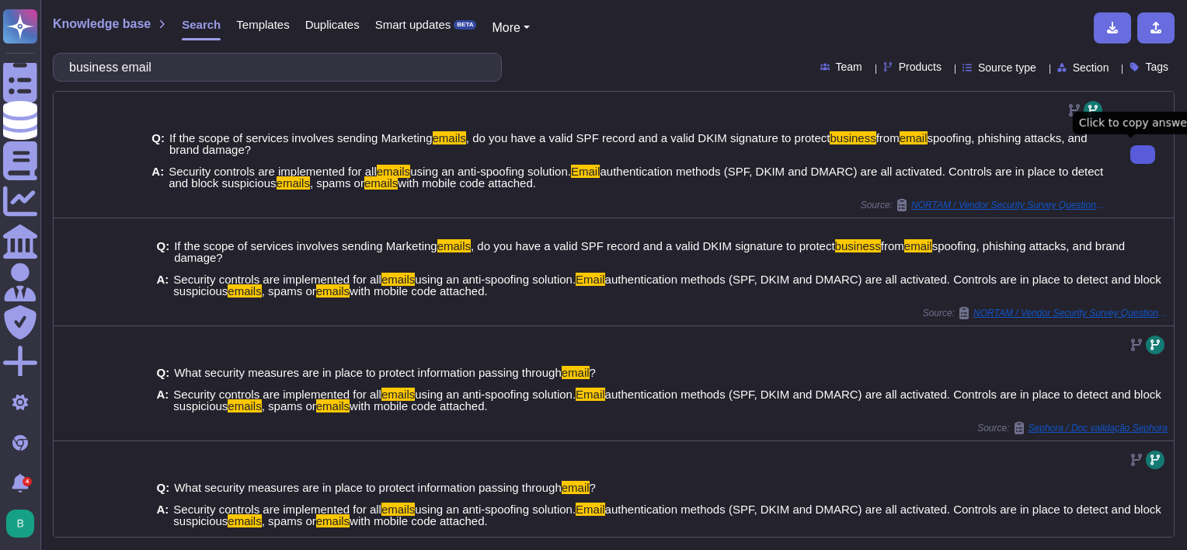
click at [1143, 155] on icon at bounding box center [1143, 155] width 0 height 0
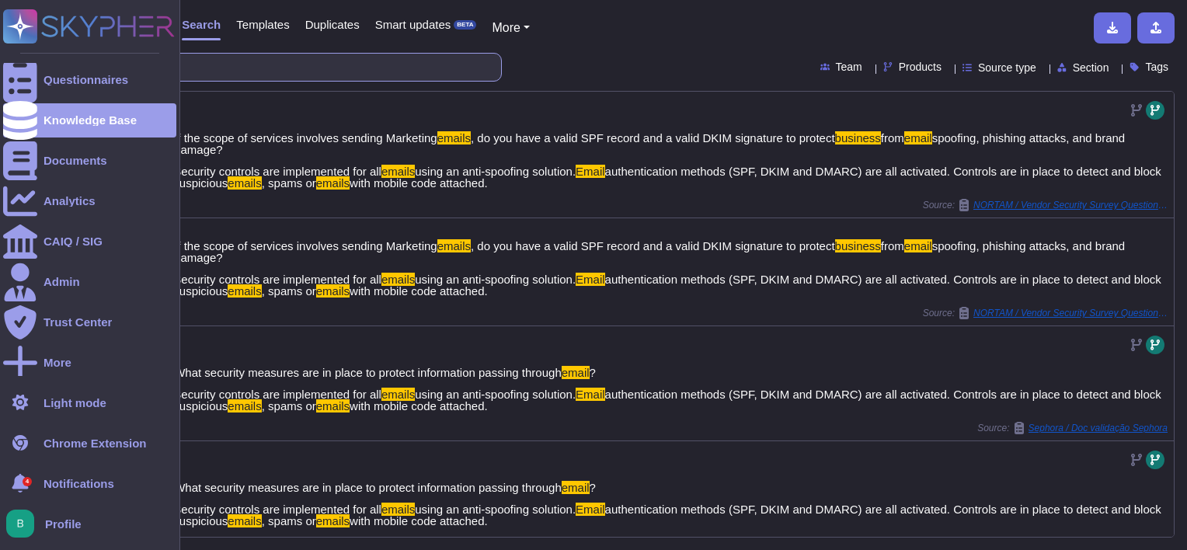
drag, startPoint x: 200, startPoint y: 63, endPoint x: 0, endPoint y: 60, distance: 200.5
click at [0, 60] on div "Questionnaires Knowledge Base Documents Analytics CAIQ / SIG Admin Trust Center…" at bounding box center [593, 275] width 1187 height 550
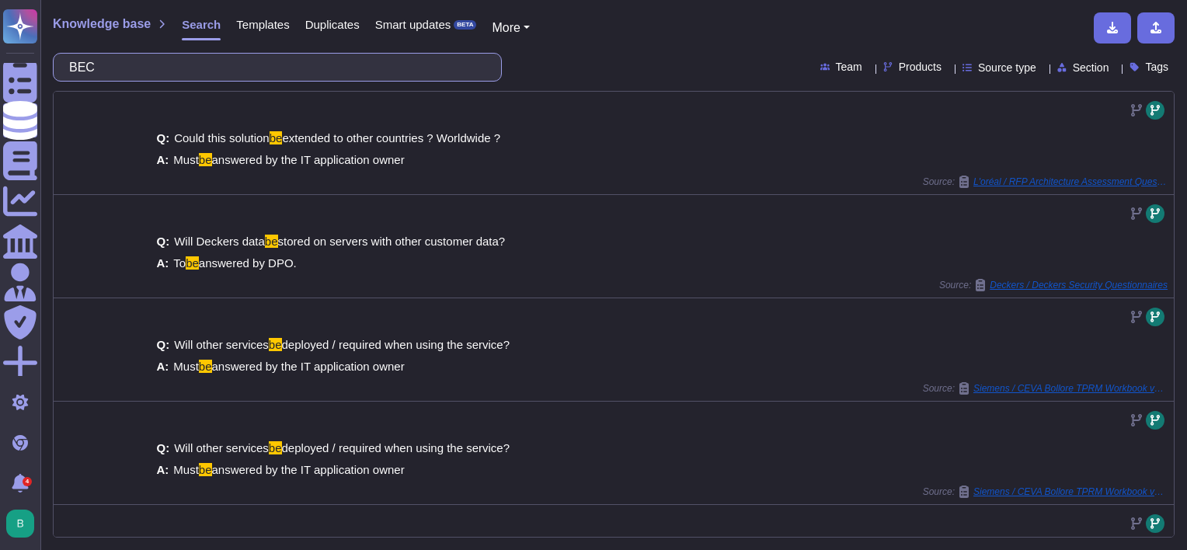
drag, startPoint x: 124, startPoint y: 69, endPoint x: 75, endPoint y: 72, distance: 49.0
click at [77, 71] on input "BEC" at bounding box center [273, 67] width 424 height 27
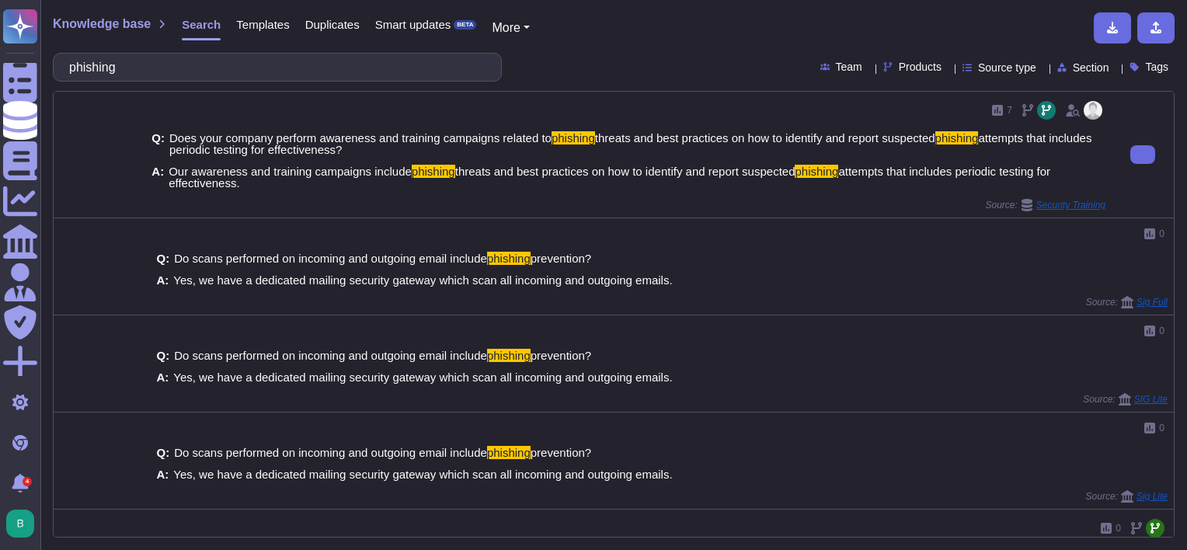
type input "phishing"
click at [1143, 155] on icon at bounding box center [1143, 155] width 0 height 0
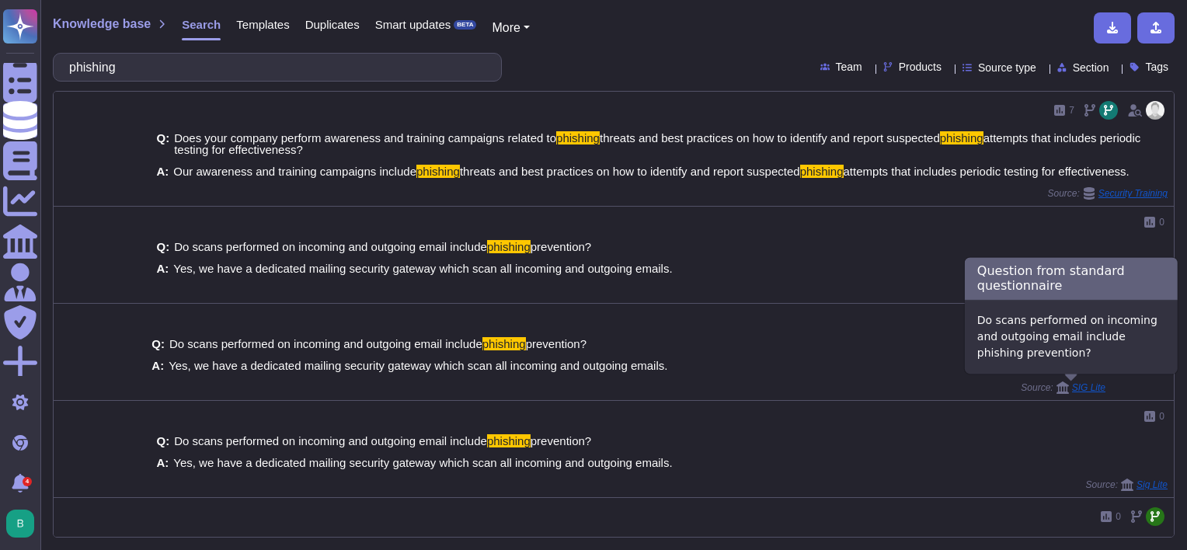
click at [1087, 389] on span "SIG Lite" at bounding box center [1088, 387] width 33 height 9
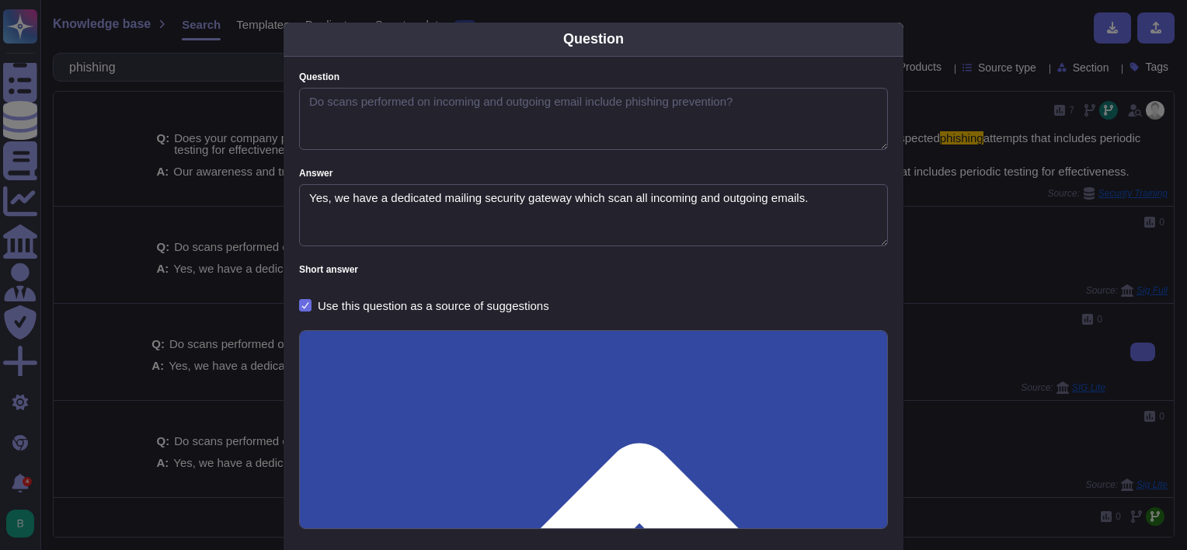
type textarea "Do scans performed on incoming and outgoing email include phishing prevention?"
type textarea "Yes, we have a dedicated mailing security gateway which scan all incoming and o…"
